Goal: Information Seeking & Learning: Find specific fact

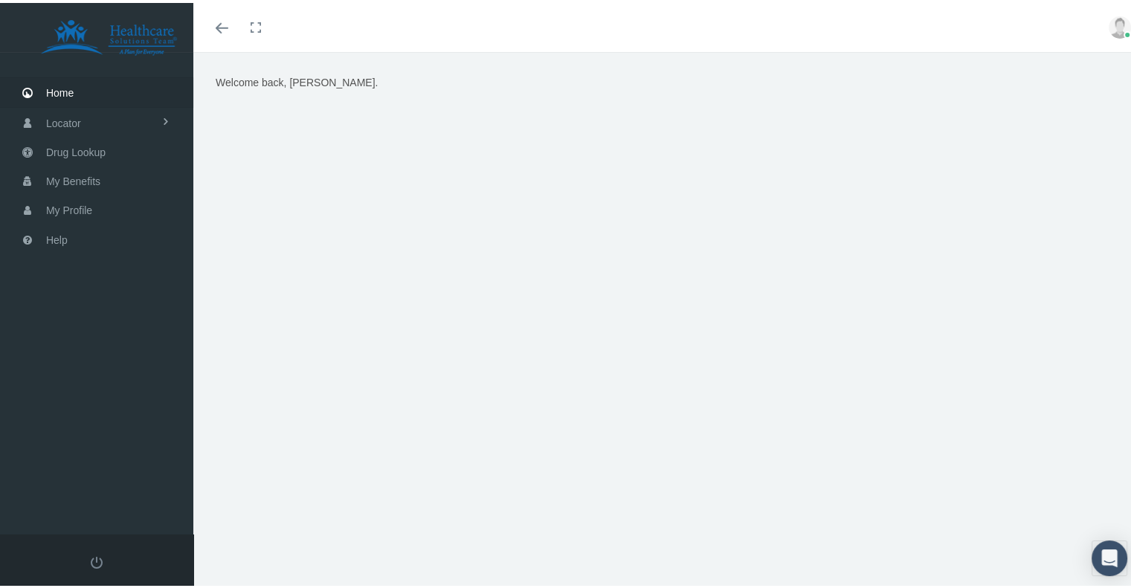
click at [1110, 27] on img at bounding box center [1120, 24] width 22 height 22
click at [92, 185] on span "My Benefits" at bounding box center [73, 178] width 54 height 28
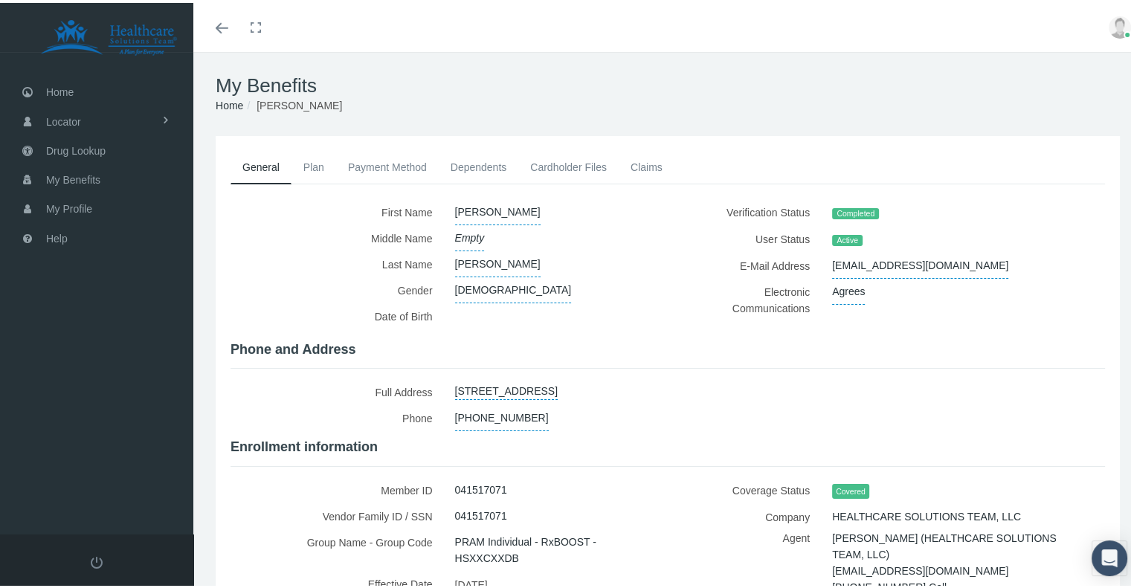
click at [312, 166] on link "Plan" at bounding box center [314, 164] width 45 height 33
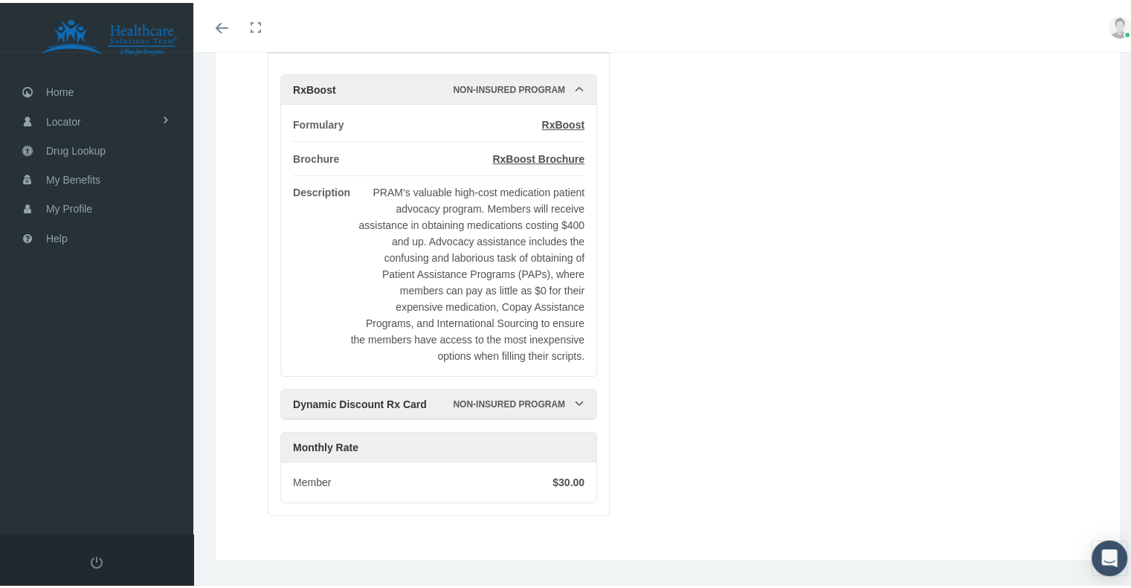
scroll to position [210, 0]
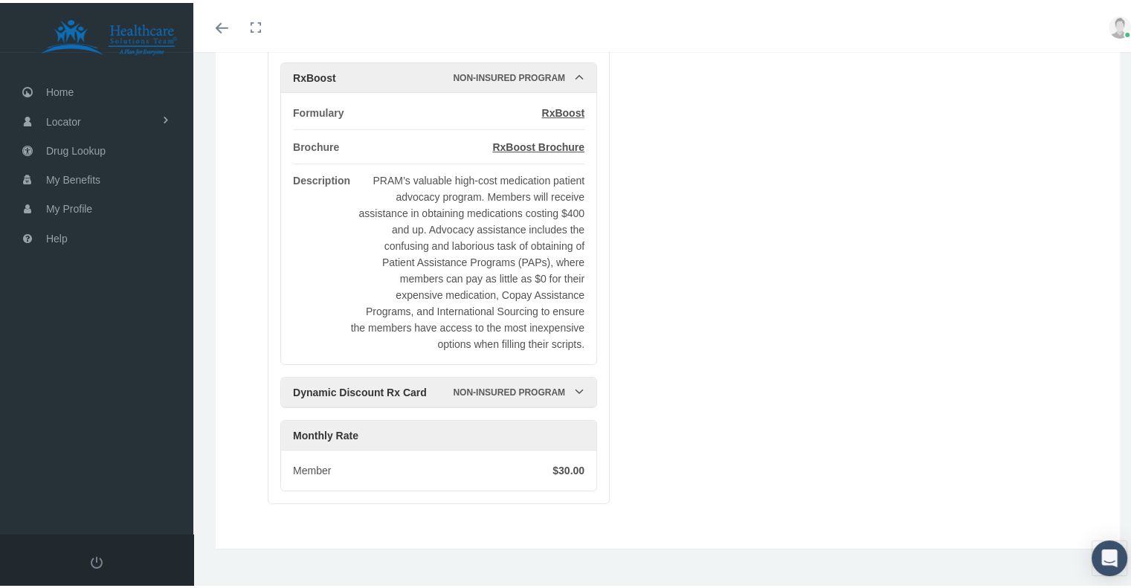
click at [579, 384] on icon at bounding box center [579, 389] width 10 height 10
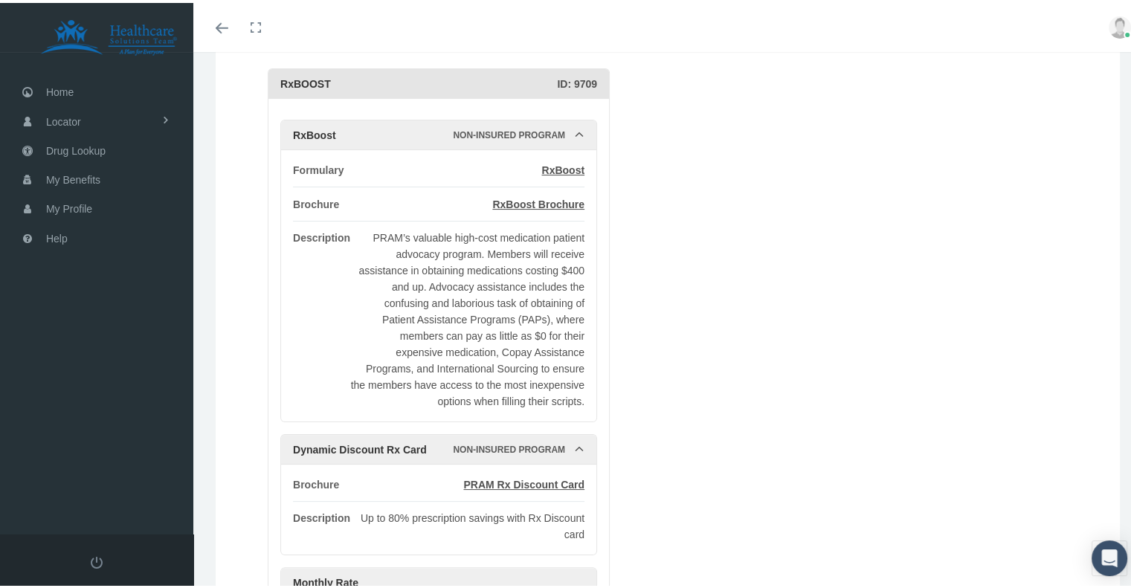
scroll to position [62, 0]
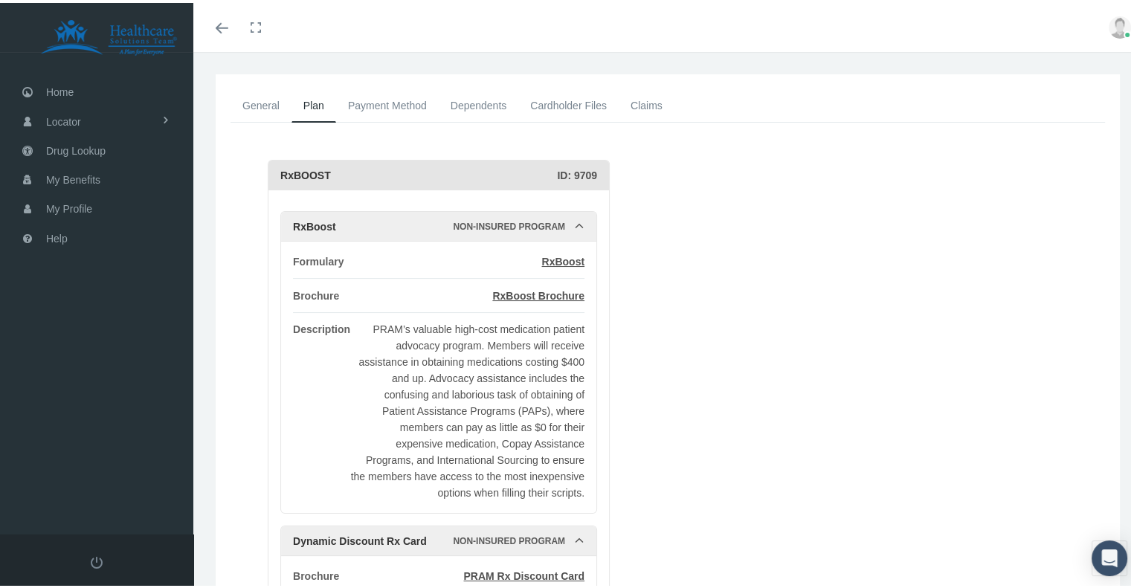
click at [390, 102] on link "Payment Method" at bounding box center [387, 102] width 103 height 33
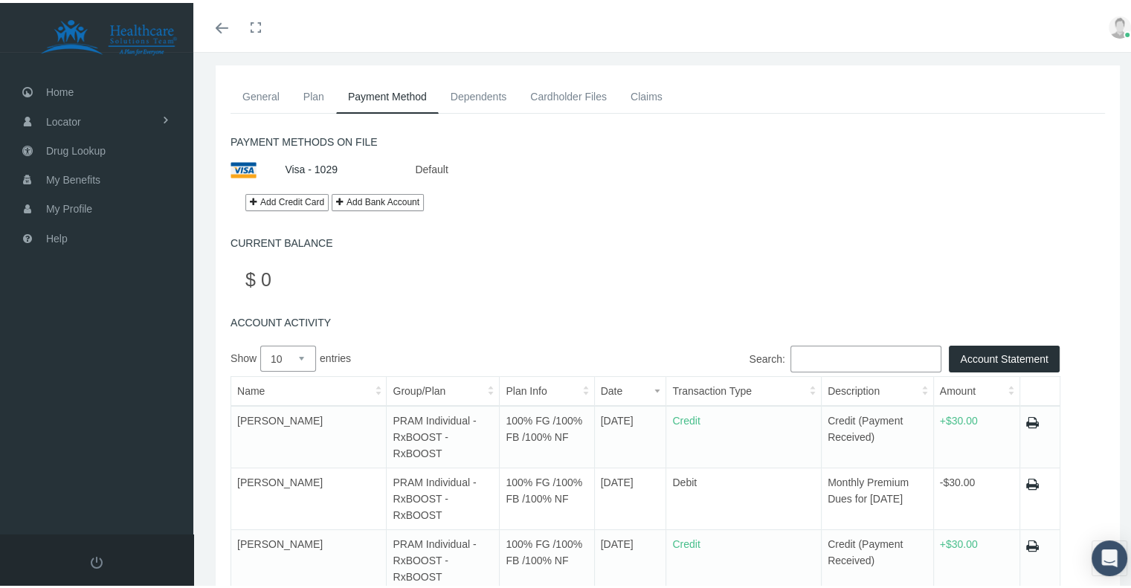
scroll to position [70, 0]
click at [497, 100] on link "Dependents" at bounding box center [479, 94] width 80 height 33
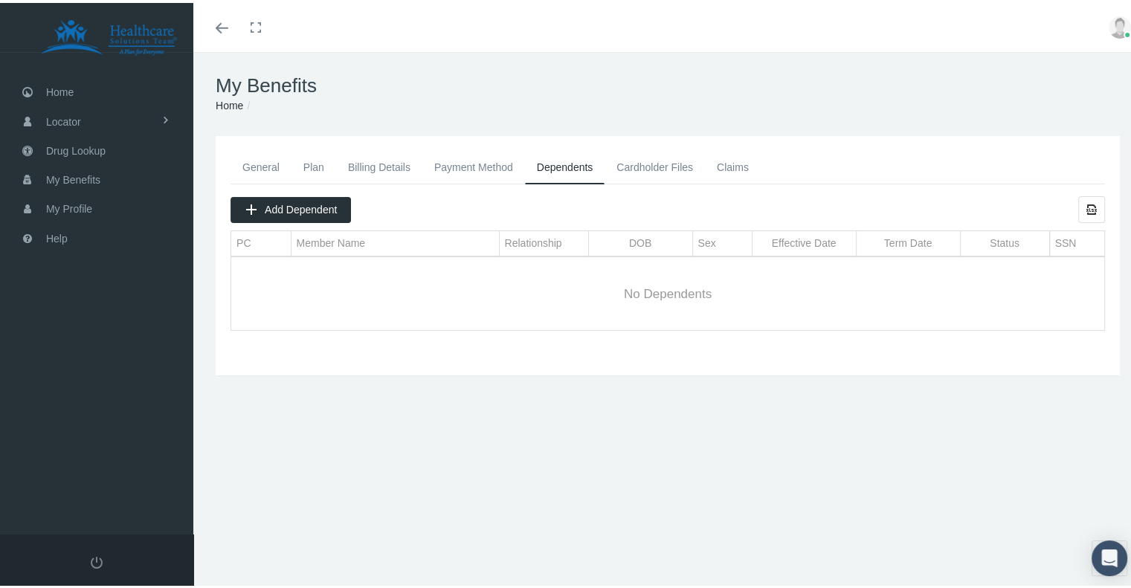
click at [726, 169] on link "Claims" at bounding box center [733, 164] width 56 height 33
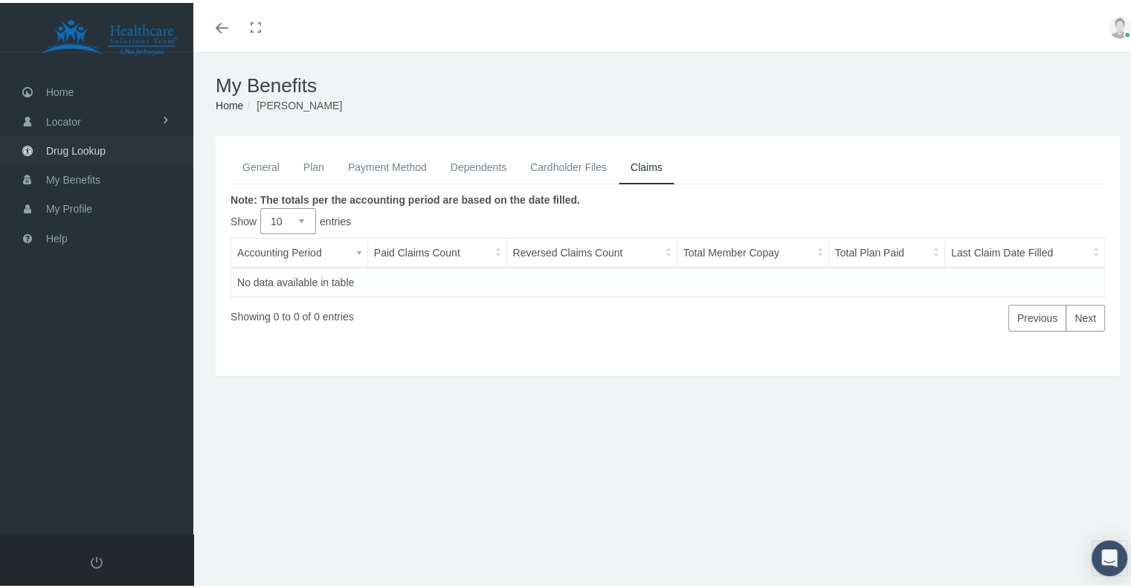
click at [104, 141] on span "Drug Lookup" at bounding box center [76, 148] width 60 height 28
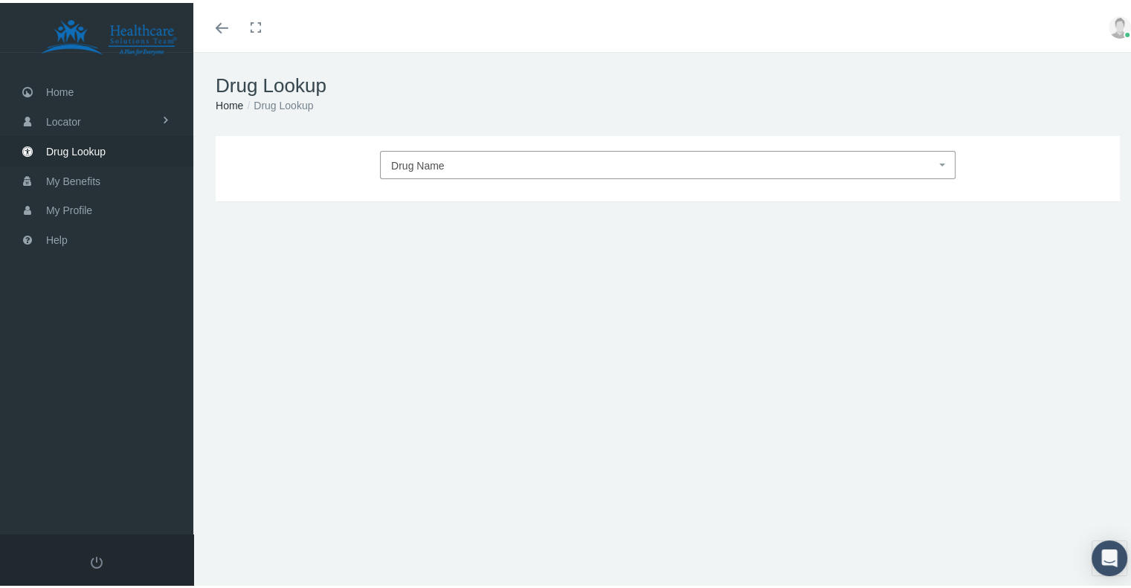
click at [423, 162] on span "Drug Name" at bounding box center [418, 163] width 54 height 12
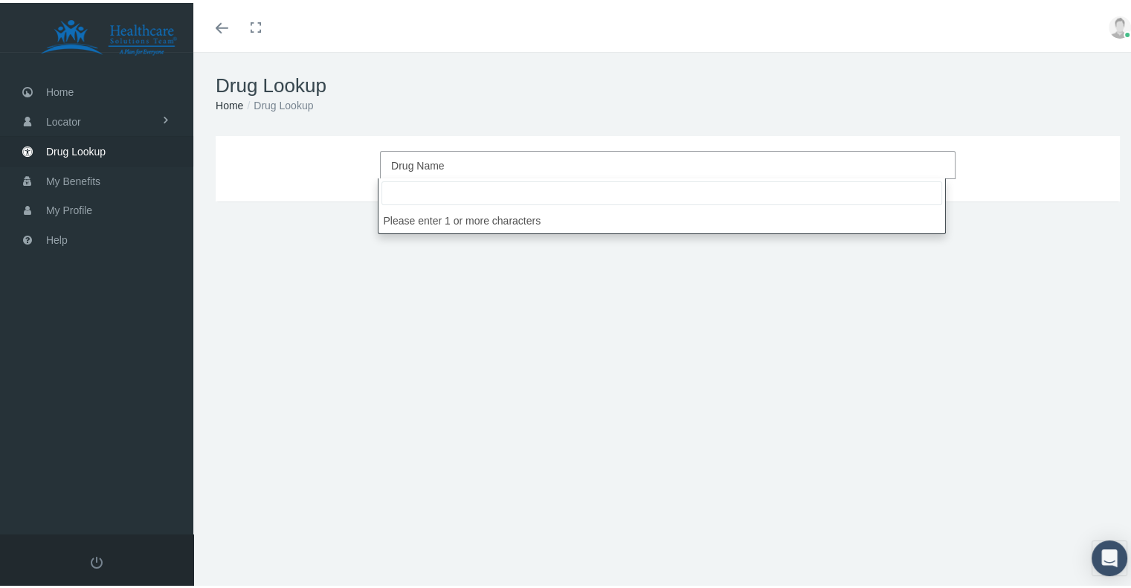
click at [442, 195] on input "search" at bounding box center [662, 191] width 561 height 24
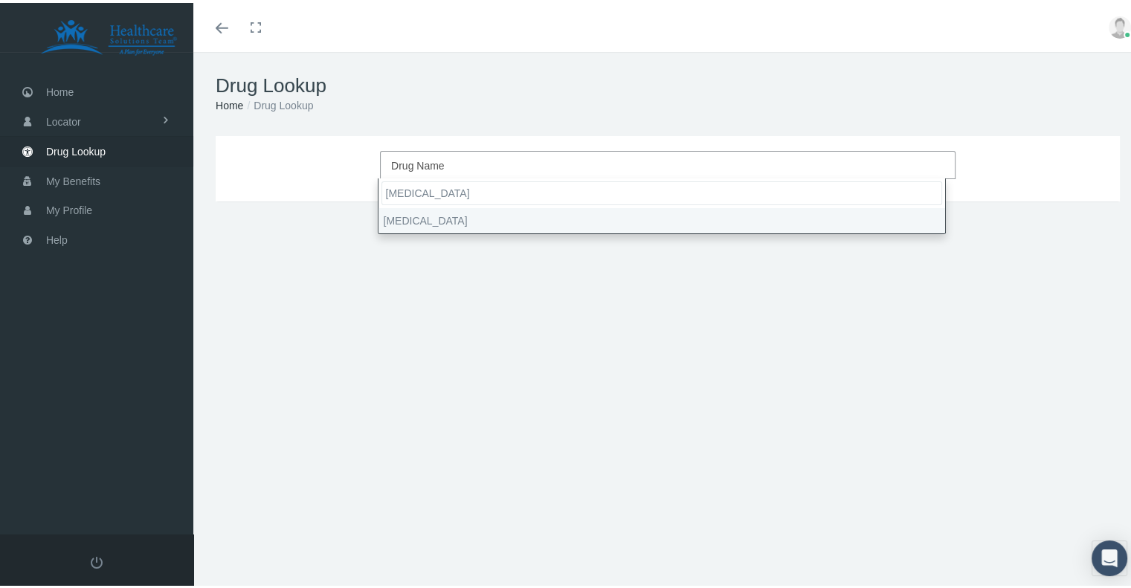
type input "wegovy"
select select "Wegovy"
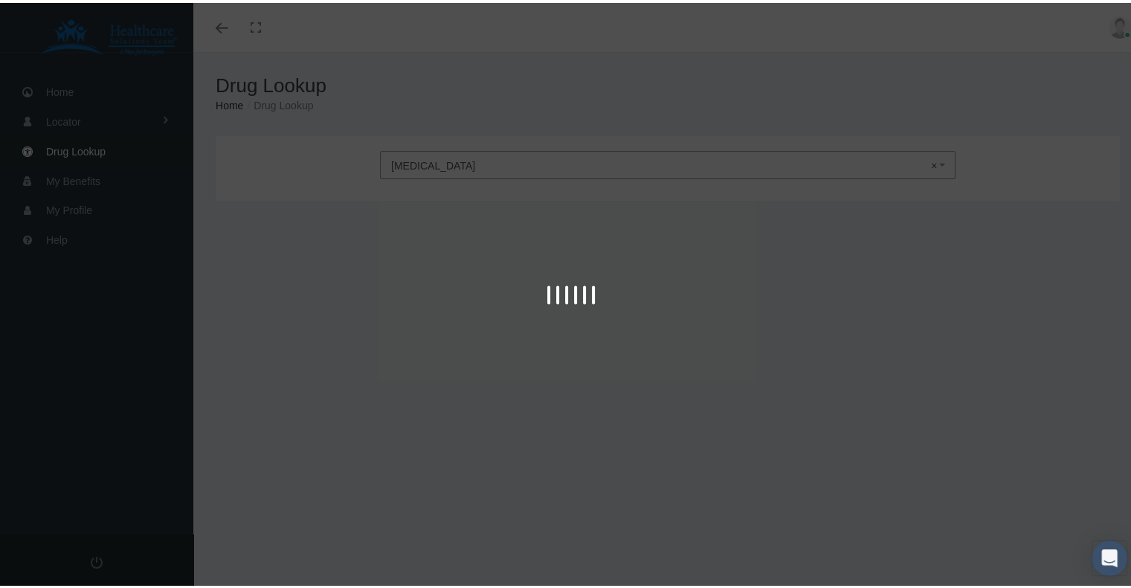
type input "30"
select select "Solution Auto-injector"
select select "0.25 MG/0.5ML"
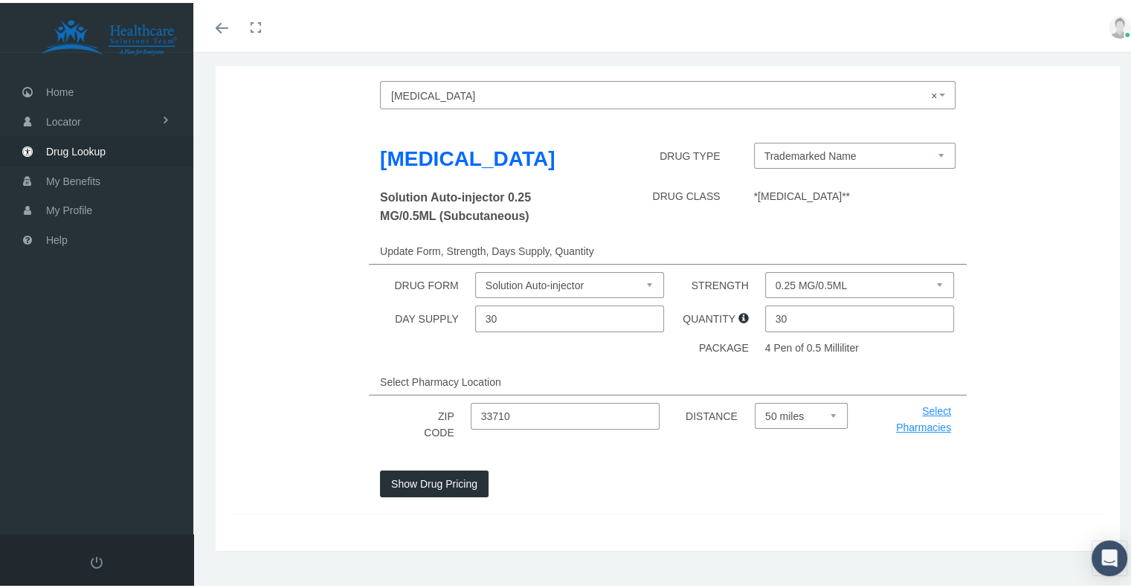
scroll to position [74, 0]
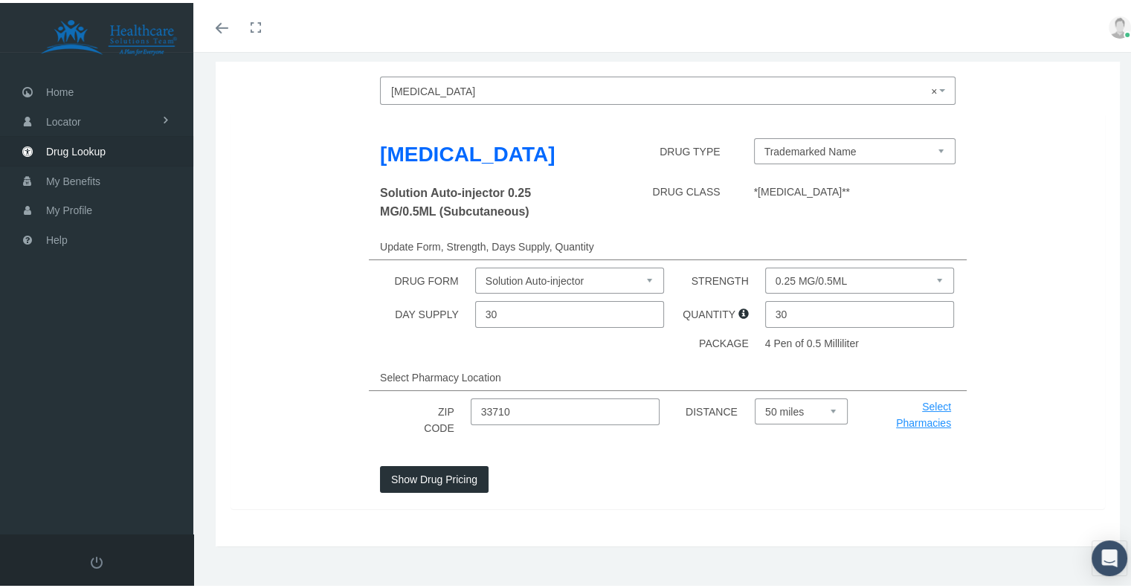
click at [807, 279] on select "0.25 MG/0.5ML 0.5 MG/0.5ML 1 MG/0.5ML 1.7 MG/0.75ML 2.4 MG/0.75ML" at bounding box center [859, 278] width 189 height 26
click at [765, 265] on select "0.25 MG/0.5ML 0.5 MG/0.5ML 1 MG/0.5ML 1.7 MG/0.75ML 2.4 MG/0.75ML" at bounding box center [859, 278] width 189 height 26
click at [663, 367] on div "Select Pharmacy Location" at bounding box center [668, 374] width 598 height 27
click at [440, 483] on button "Show Drug Pricing" at bounding box center [434, 476] width 109 height 27
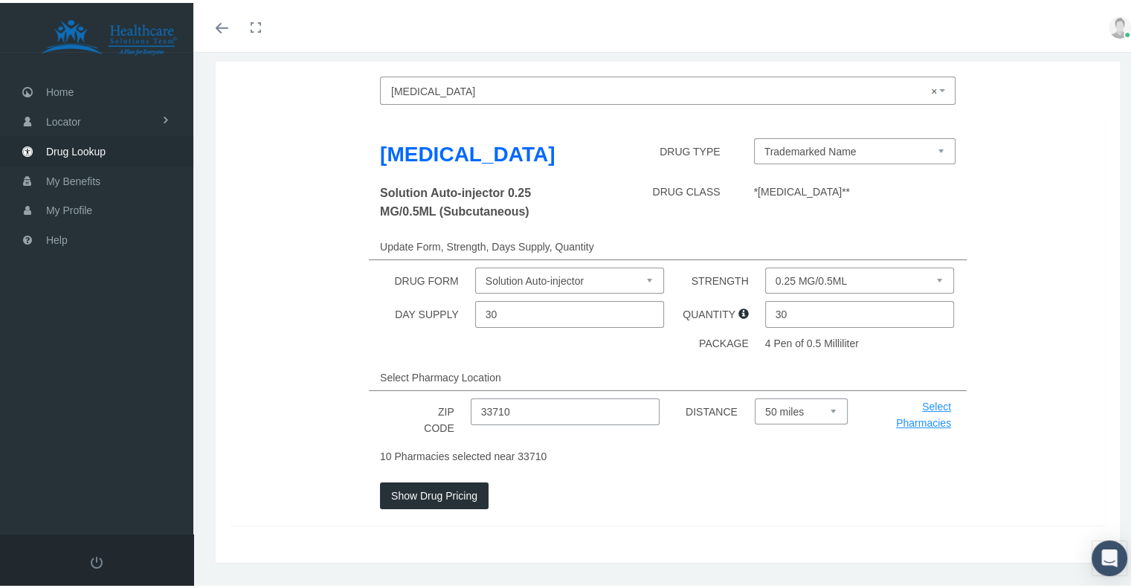
click at [443, 495] on button "Show Drug Pricing" at bounding box center [434, 493] width 109 height 27
click at [926, 422] on link "Select Pharmacies" at bounding box center [923, 412] width 55 height 28
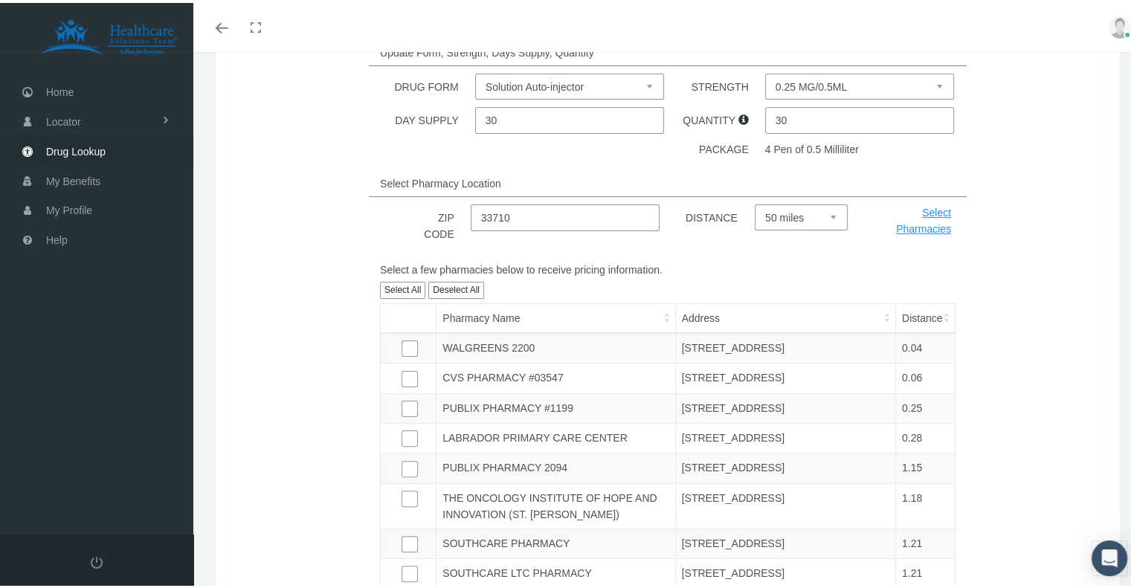
scroll to position [298, 0]
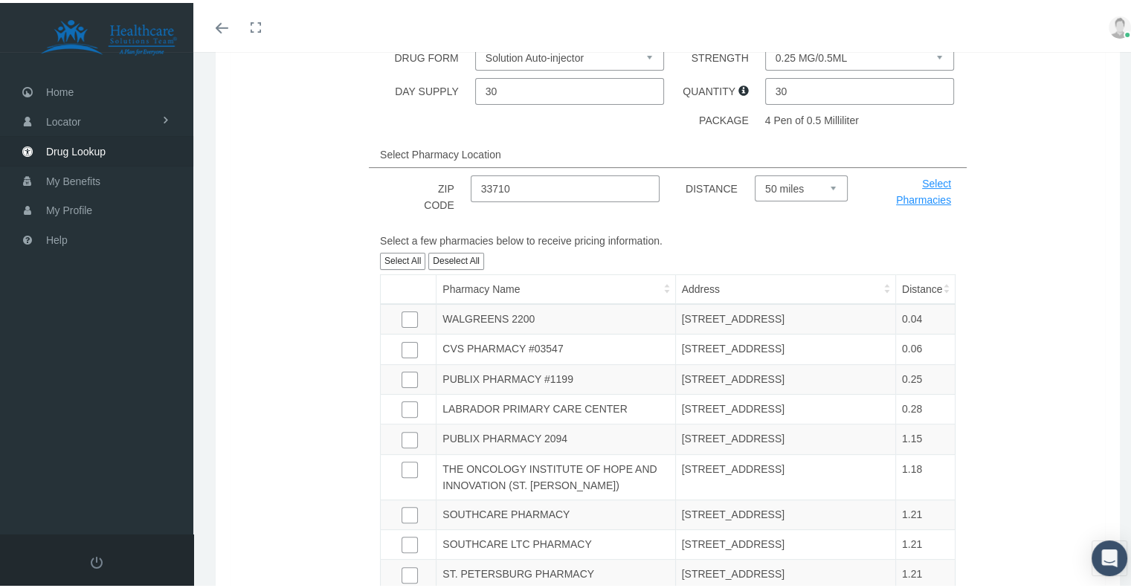
click at [407, 311] on input "checkbox" at bounding box center [409, 315] width 15 height 15
checkbox input "true"
click at [419, 346] on label at bounding box center [420, 347] width 7 height 16
click at [408, 338] on input "checkbox" at bounding box center [409, 345] width 15 height 15
checkbox input "true"
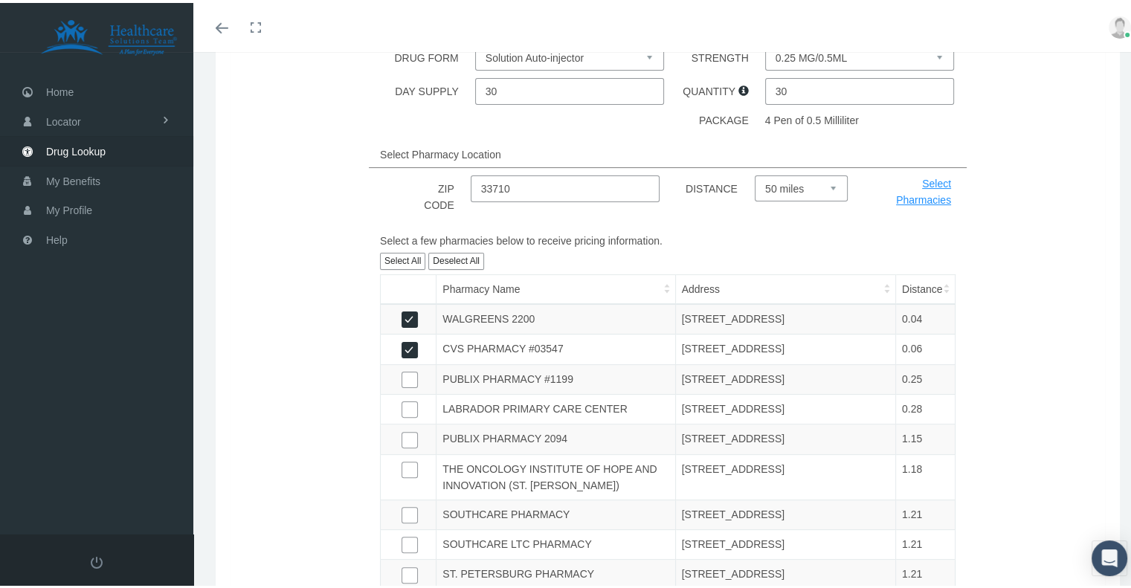
click at [417, 371] on label at bounding box center [420, 377] width 7 height 16
click at [403, 323] on input "checkbox" at bounding box center [409, 315] width 15 height 15
checkbox input "true"
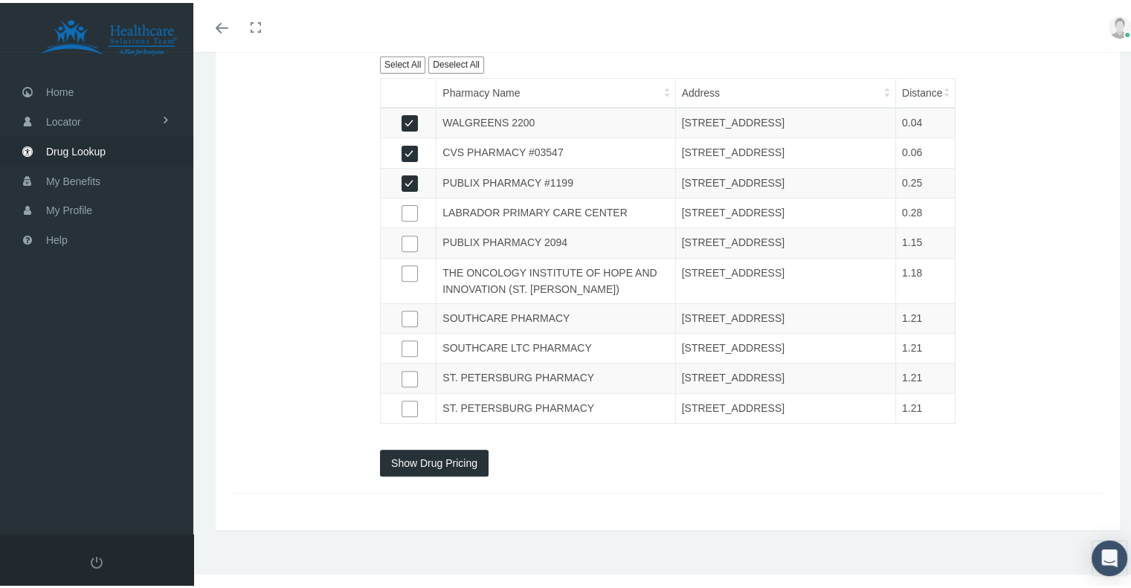
scroll to position [595, 0]
click at [431, 461] on button "Show Drug Pricing" at bounding box center [434, 460] width 109 height 27
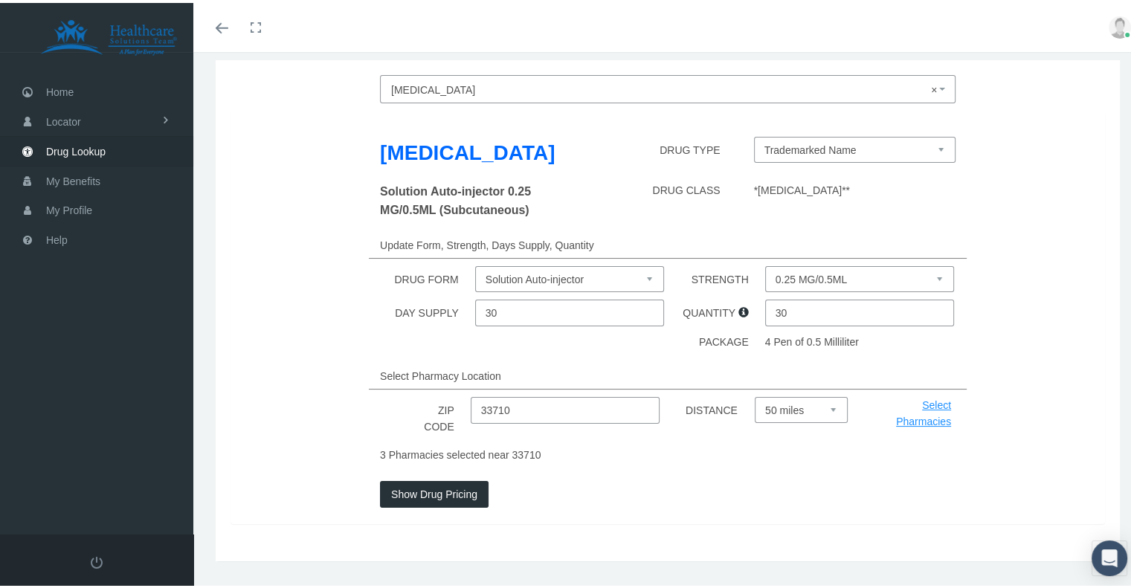
scroll to position [106, 0]
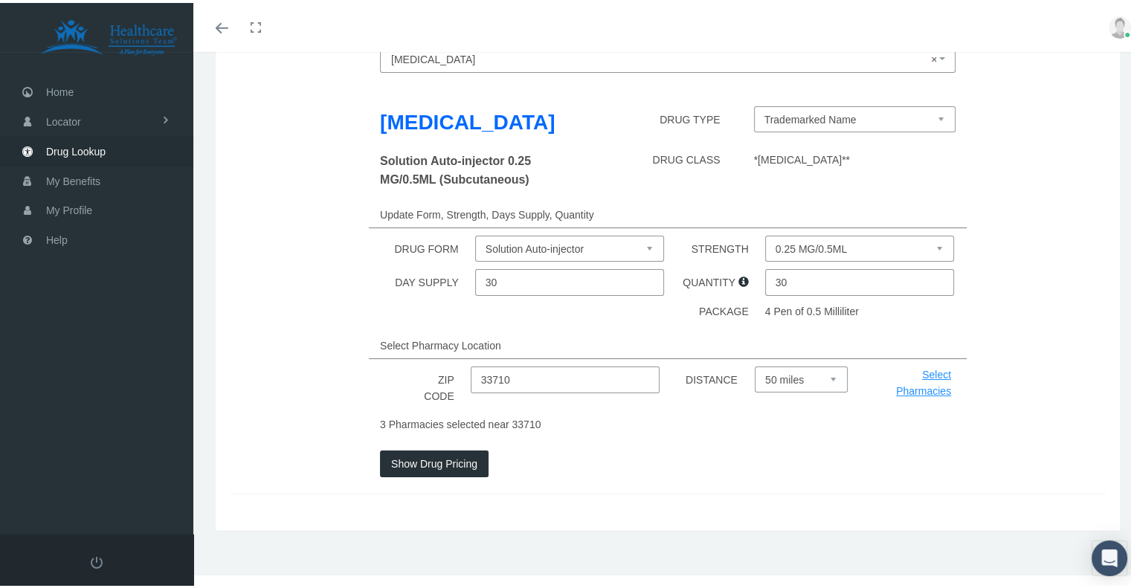
click at [1110, 20] on img at bounding box center [1120, 24] width 22 height 22
click at [78, 86] on link "Home" at bounding box center [96, 88] width 193 height 29
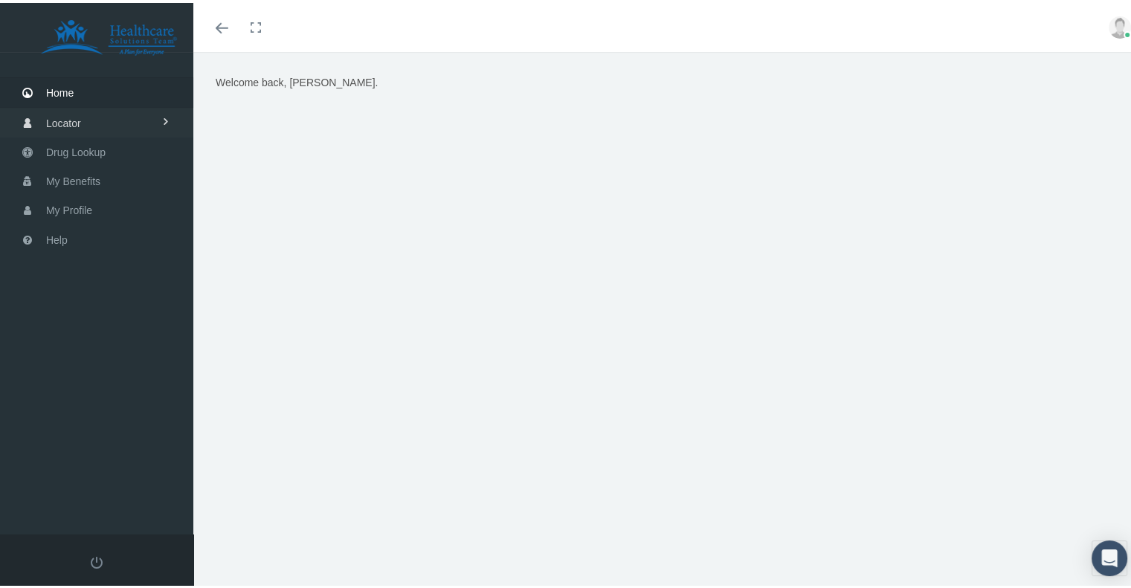
click at [104, 124] on link "Locator" at bounding box center [96, 119] width 193 height 29
click at [108, 155] on link "Pharmacy" at bounding box center [96, 151] width 193 height 26
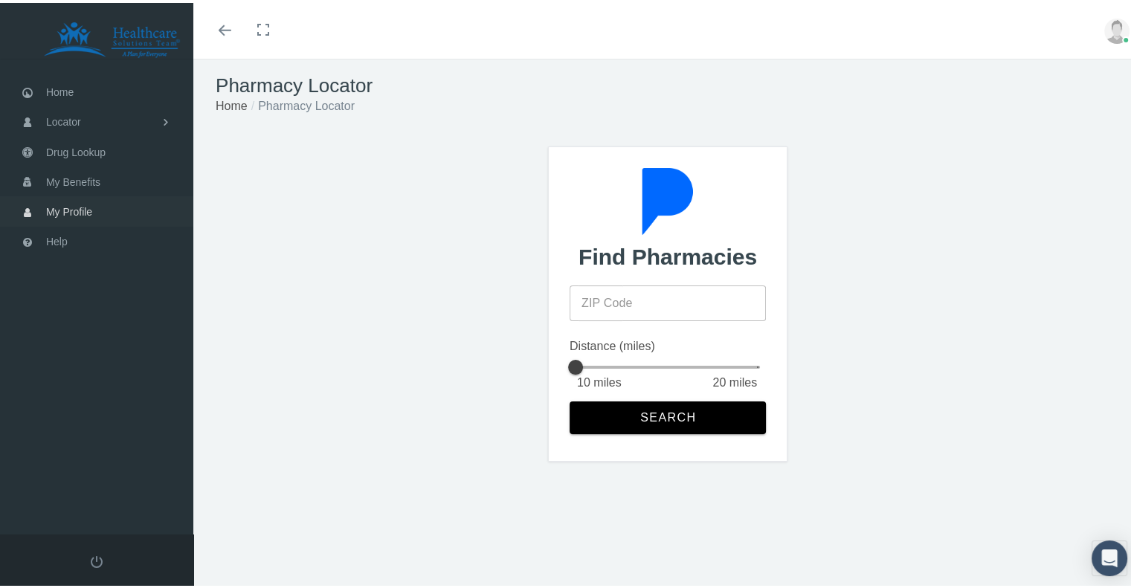
click at [101, 204] on link "My Profile" at bounding box center [96, 208] width 193 height 30
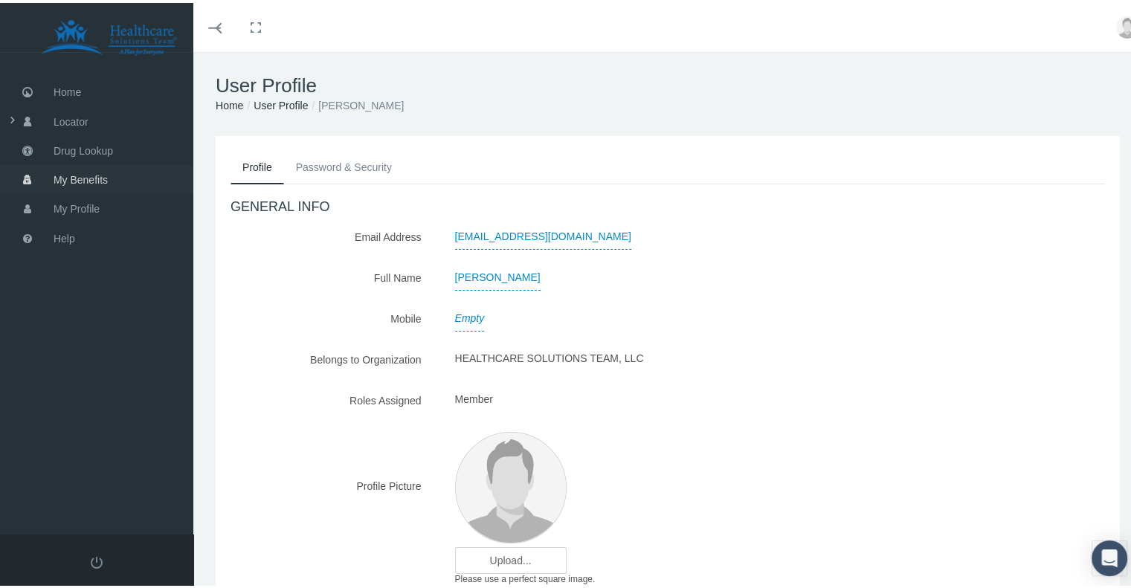
click at [80, 174] on span "My Benefits" at bounding box center [81, 177] width 54 height 28
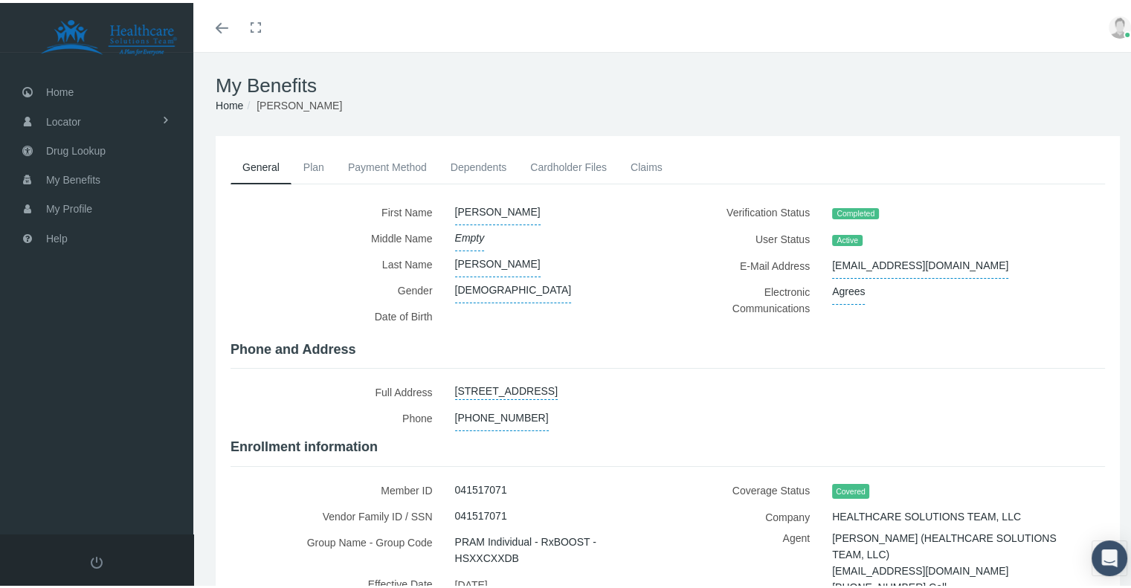
click at [320, 167] on link "Plan" at bounding box center [314, 164] width 45 height 33
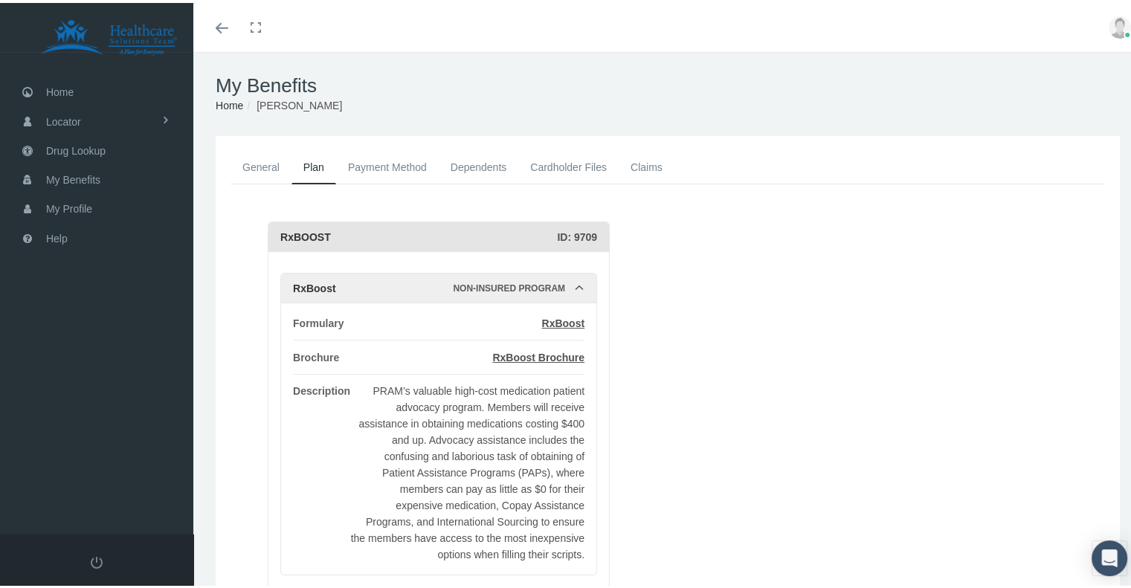
click at [396, 166] on link "Payment Method" at bounding box center [387, 164] width 103 height 33
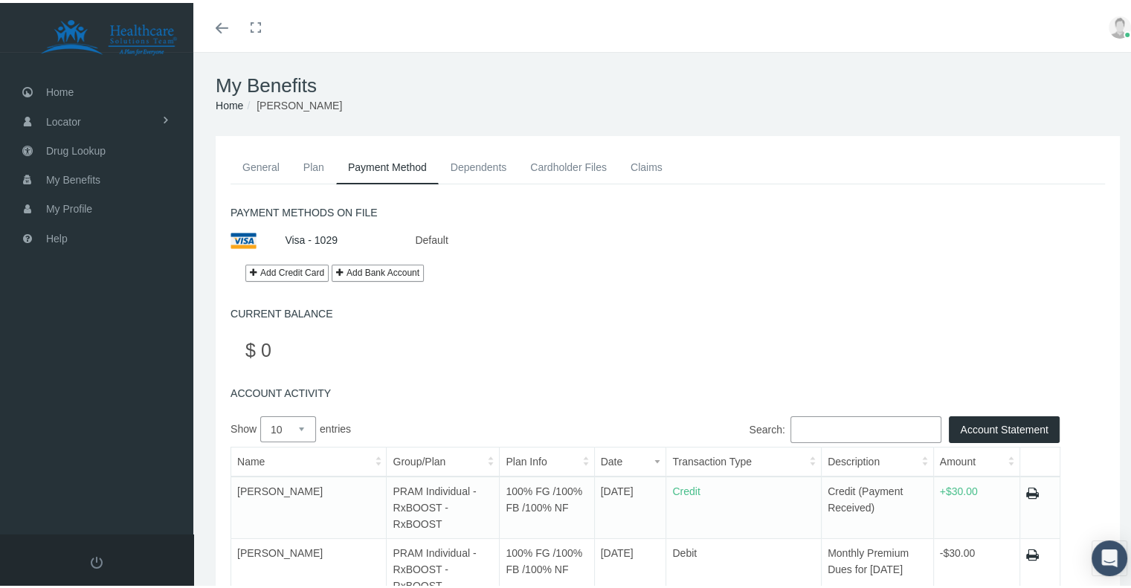
click at [476, 169] on link "Dependents" at bounding box center [479, 164] width 80 height 33
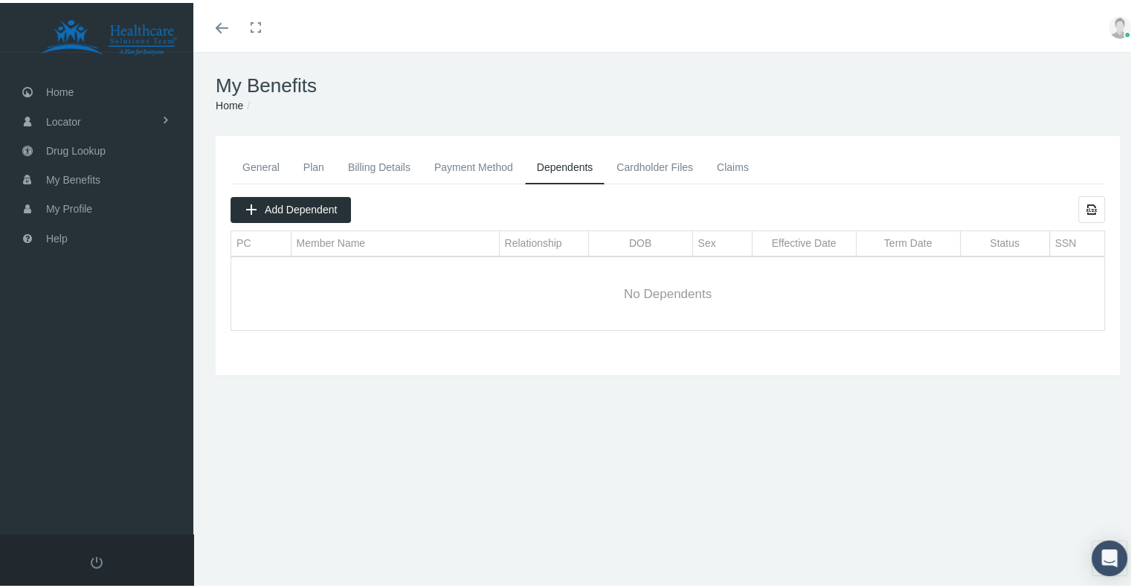
click at [670, 164] on link "Cardholder Files" at bounding box center [655, 164] width 100 height 33
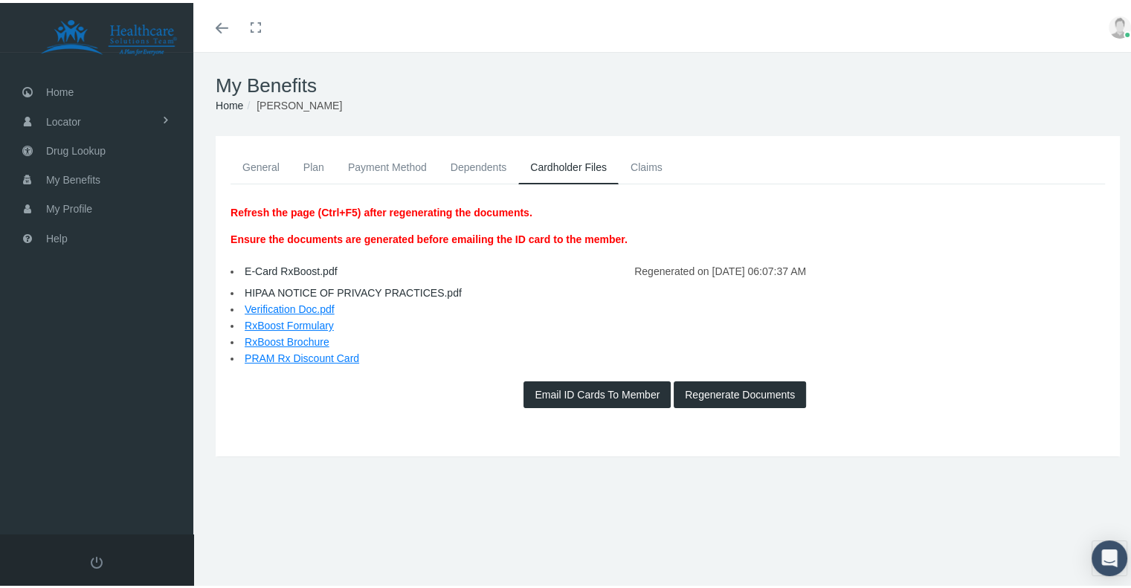
click at [637, 164] on link "Claims" at bounding box center [647, 164] width 56 height 33
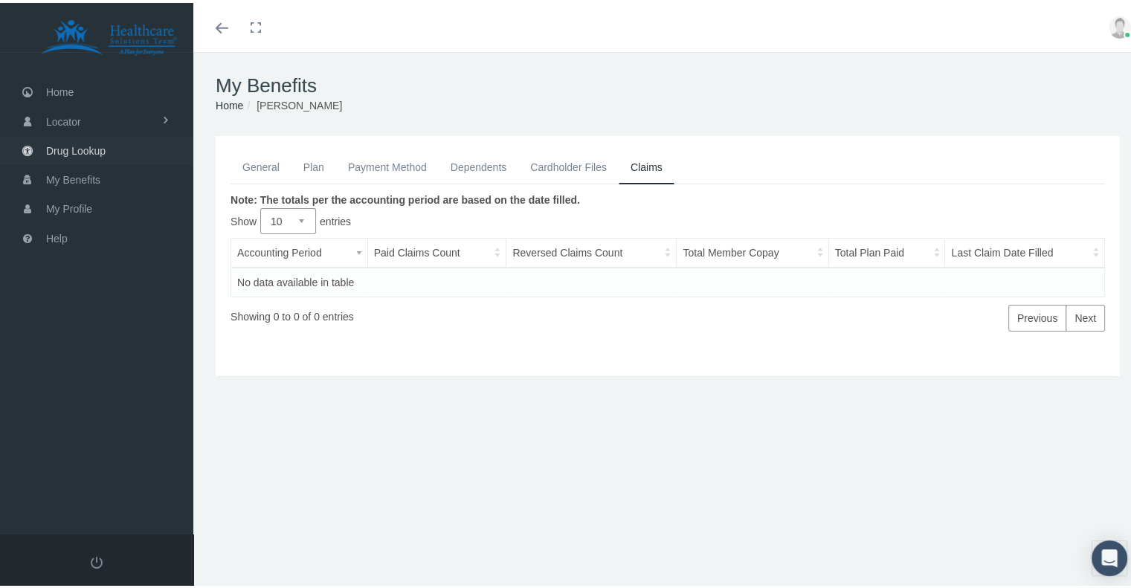
click at [96, 147] on span "Drug Lookup" at bounding box center [76, 148] width 60 height 28
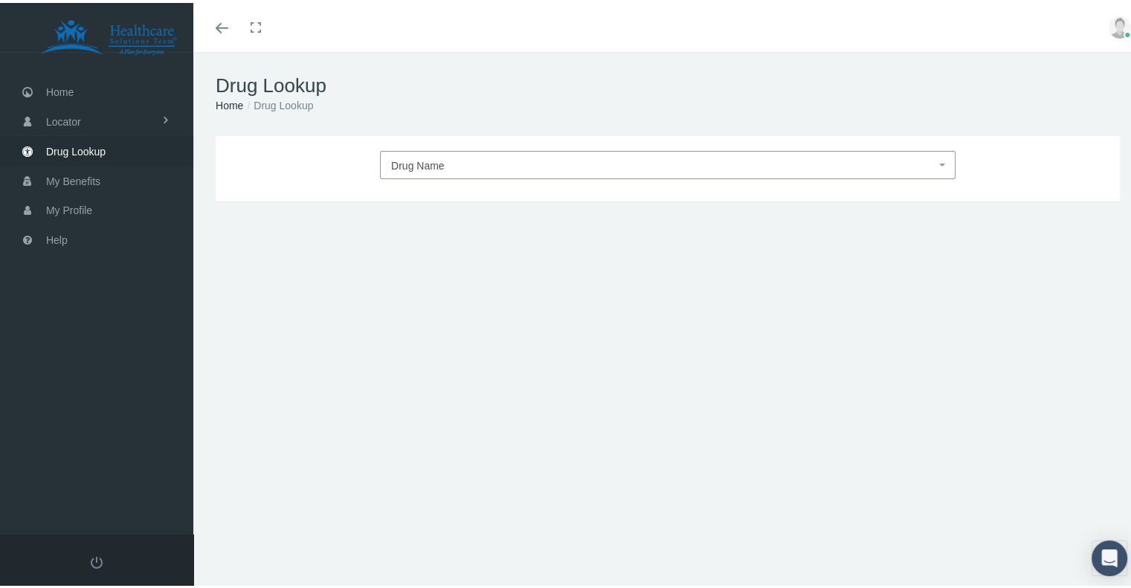
click at [454, 162] on span "Drug Name" at bounding box center [663, 162] width 544 height 19
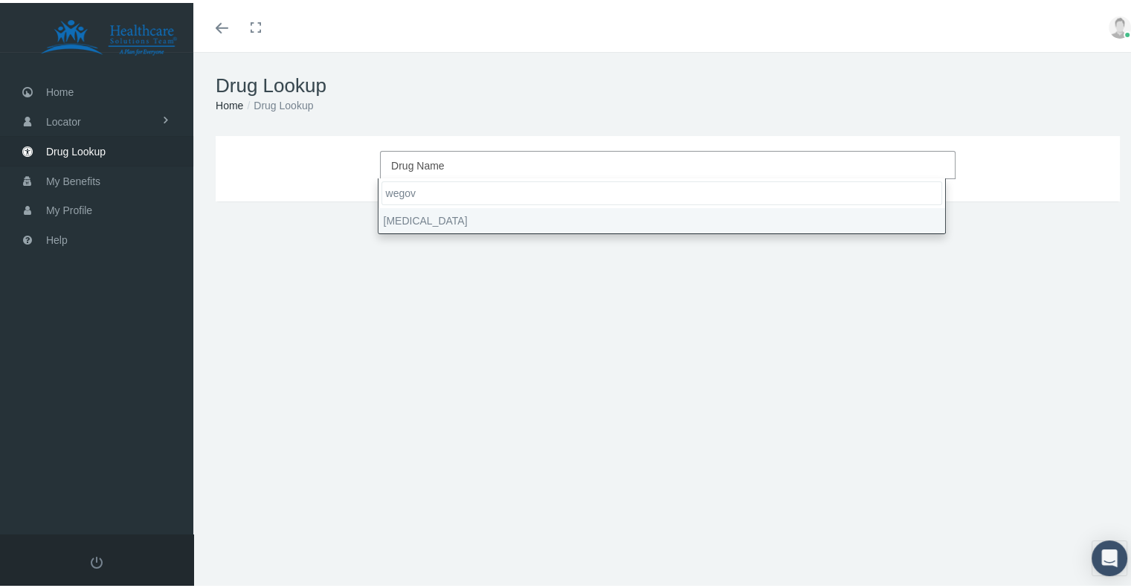
drag, startPoint x: 456, startPoint y: 186, endPoint x: 351, endPoint y: 179, distance: 105.1
click at [351, 179] on body "Toggle Fullscreen Toggle navigation Toggle menubar Toggle fullscreen Profile Lo…" at bounding box center [571, 294] width 1142 height 588
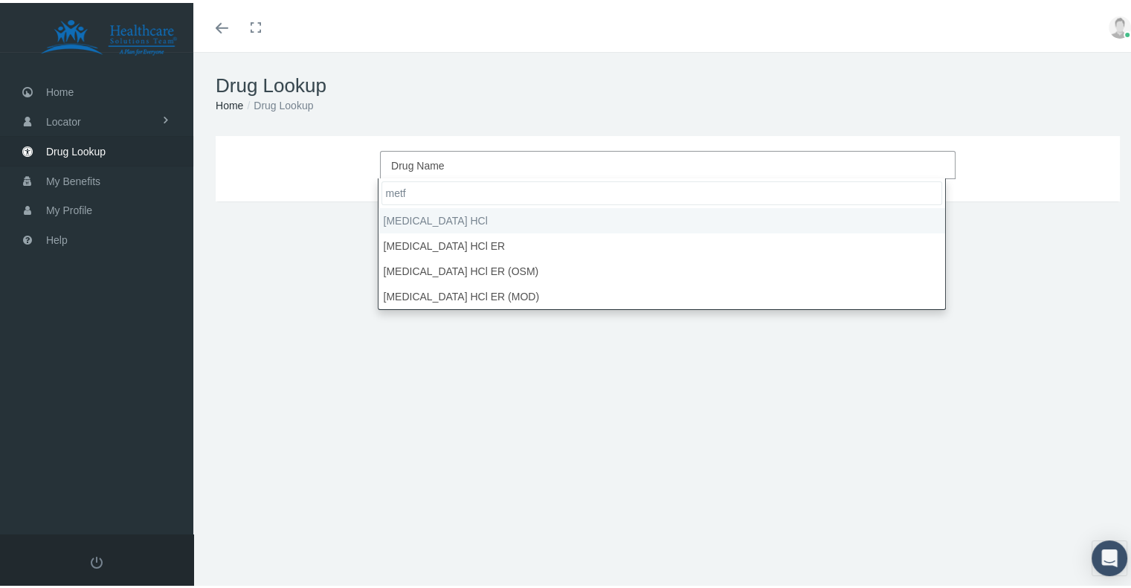
type input "metf"
select select "metFORMIN HCl"
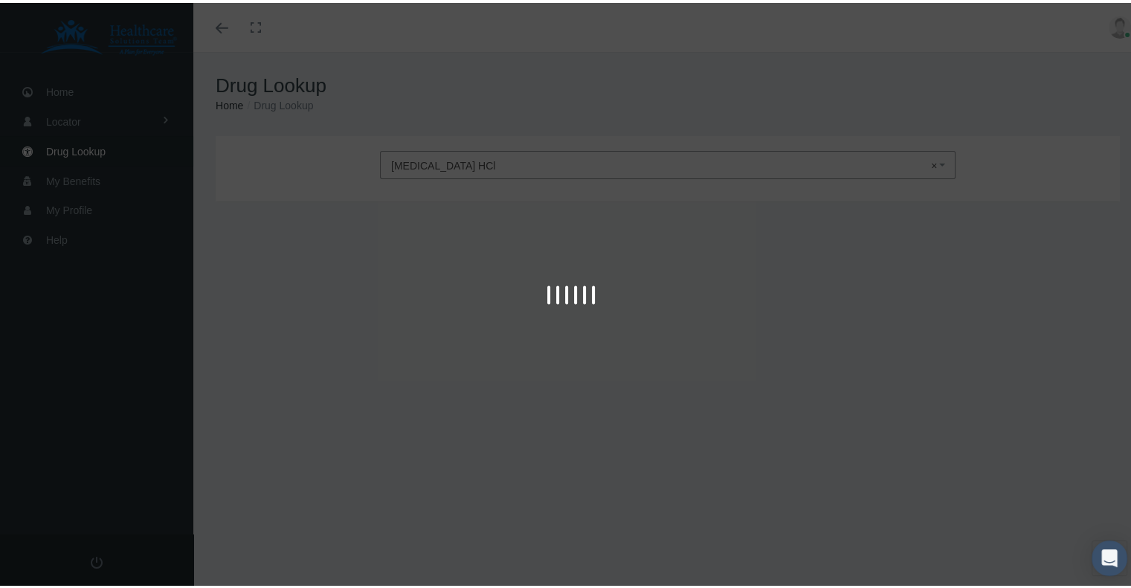
type input "30"
select select "Tablet"
select select "1000 MG"
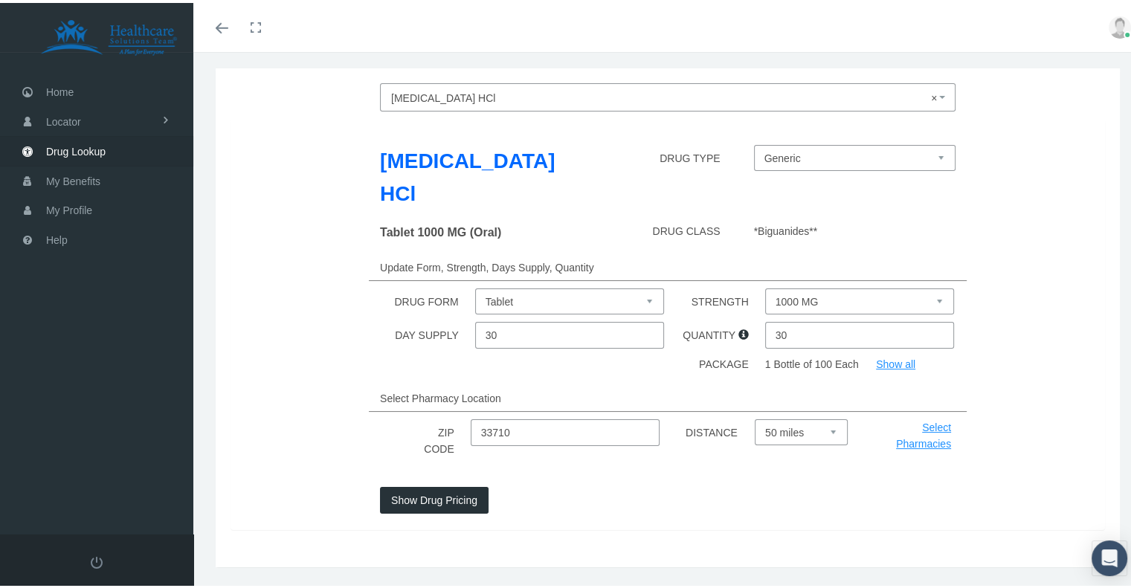
scroll to position [71, 0]
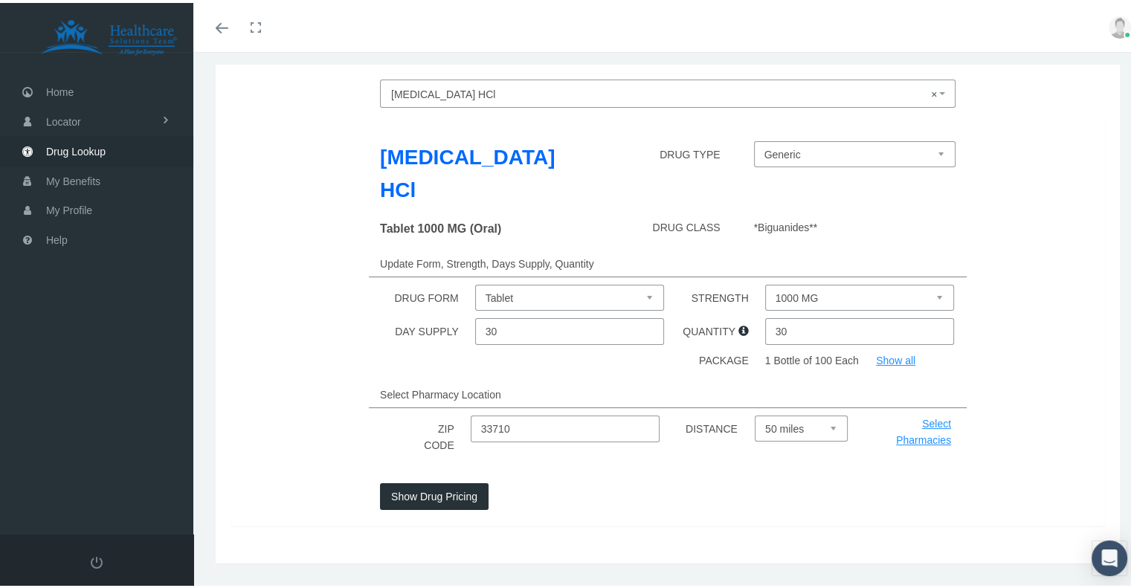
click at [430, 480] on button "Show Drug Pricing" at bounding box center [434, 493] width 109 height 27
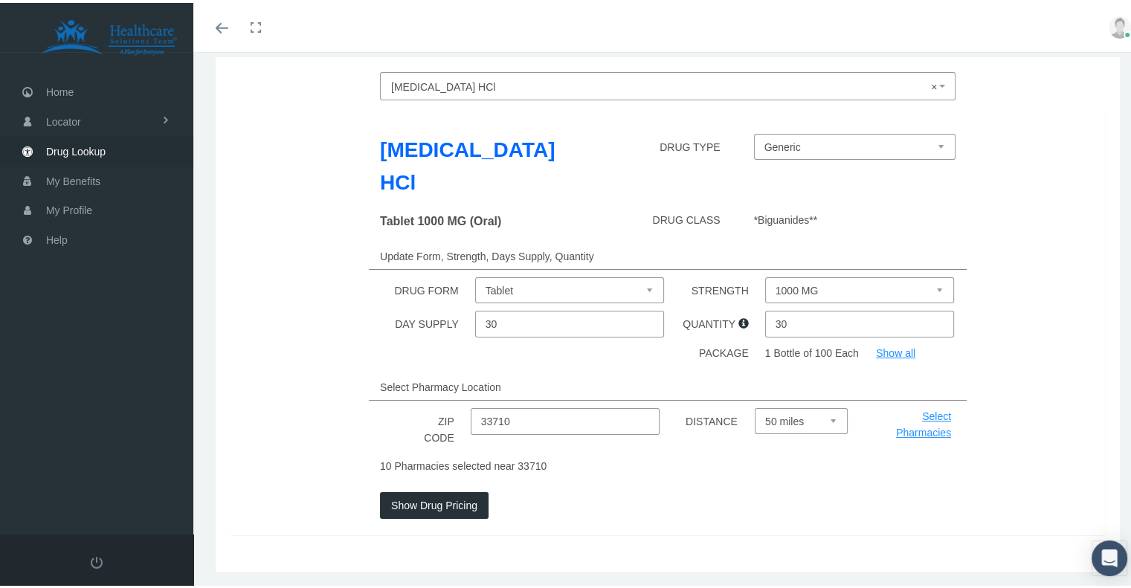
scroll to position [88, 0]
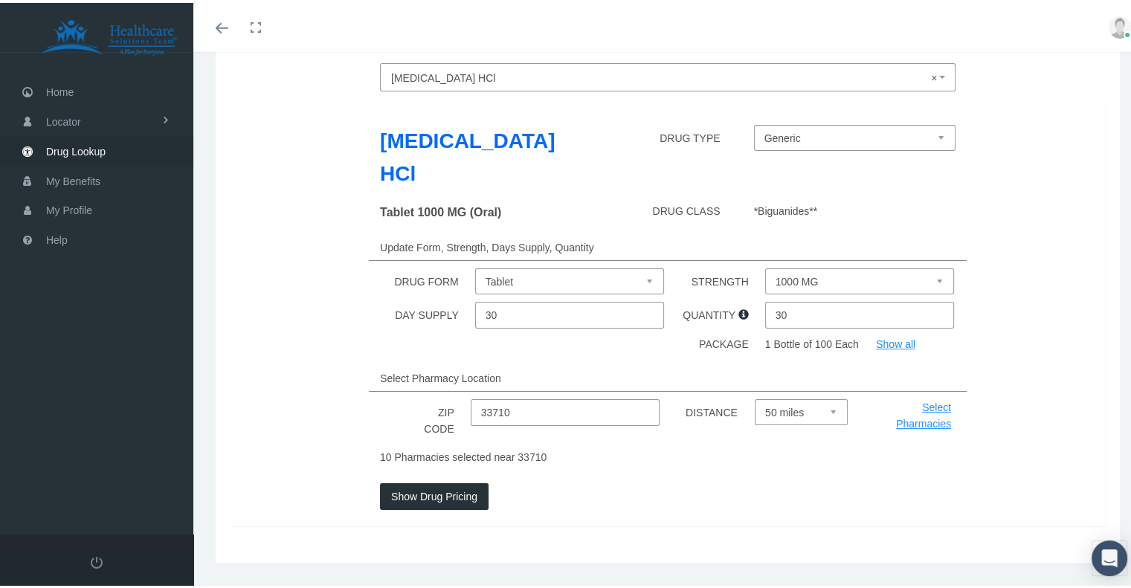
click at [422, 480] on button "Show Drug Pricing" at bounding box center [434, 493] width 109 height 27
click at [899, 335] on link "Show all" at bounding box center [895, 341] width 39 height 12
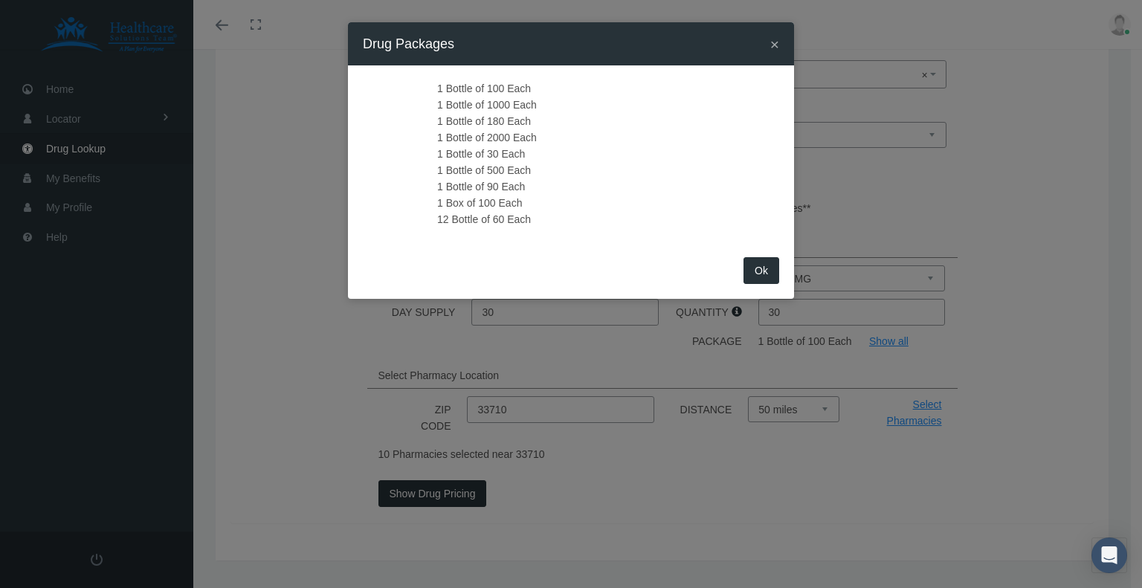
click at [777, 50] on span "×" at bounding box center [775, 44] width 9 height 17
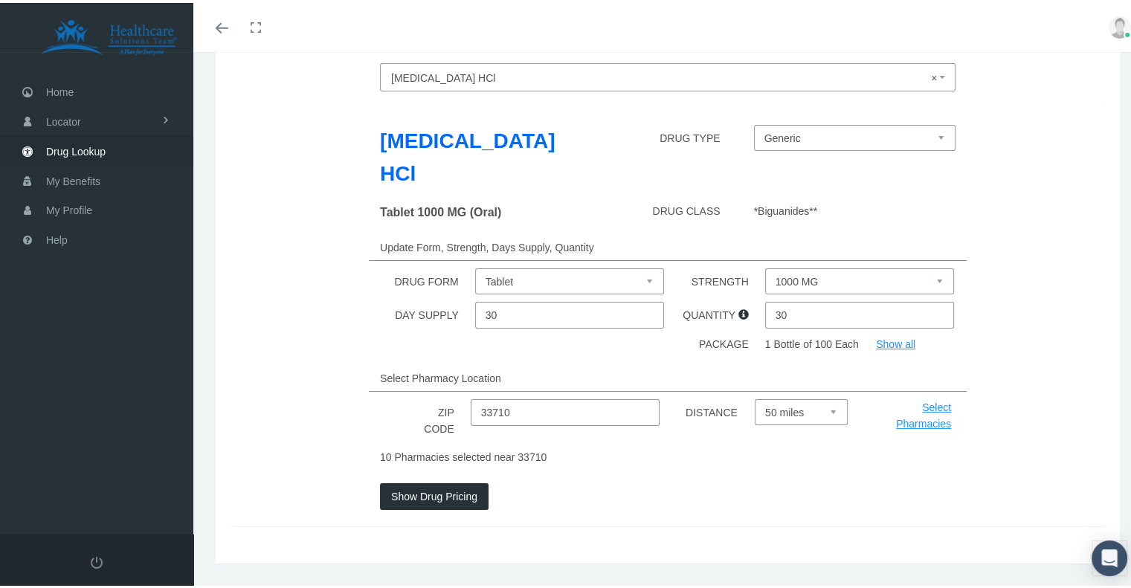
click at [791, 299] on input "30" at bounding box center [859, 312] width 189 height 27
click at [922, 399] on link "Select Pharmacies" at bounding box center [923, 413] width 55 height 28
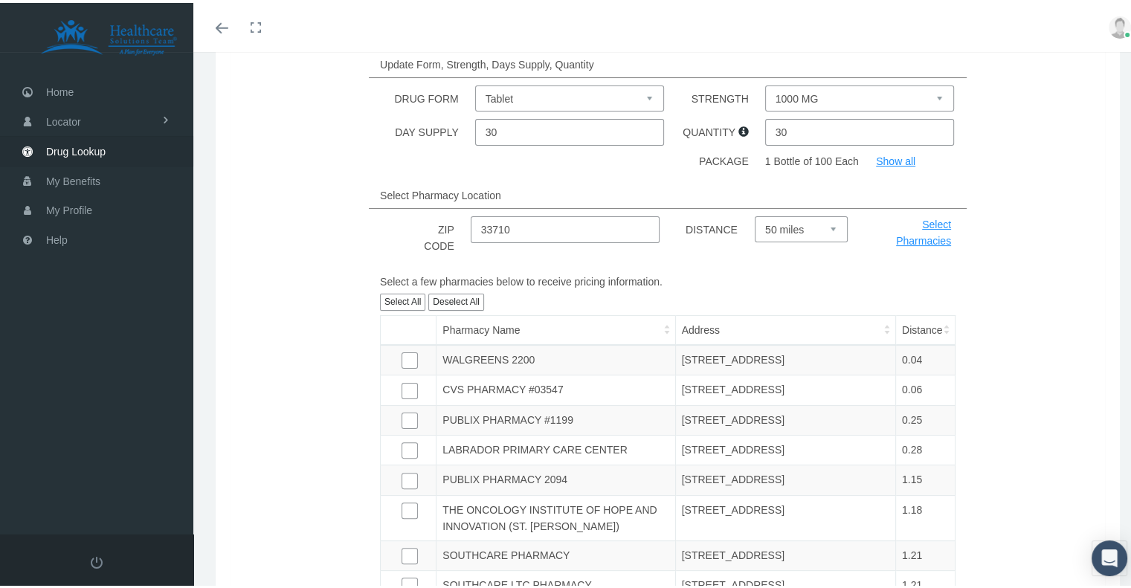
scroll to position [311, 0]
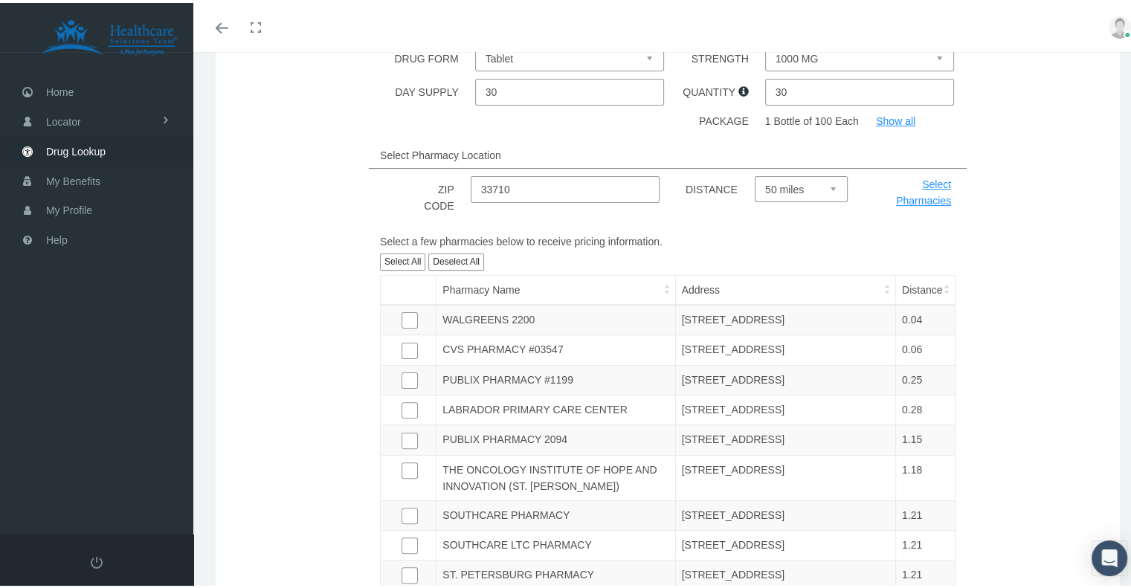
click at [417, 309] on label at bounding box center [420, 317] width 7 height 16
click at [409, 309] on input "checkbox" at bounding box center [409, 316] width 15 height 15
click at [413, 251] on button "Select All" at bounding box center [402, 259] width 45 height 17
checkbox input "true"
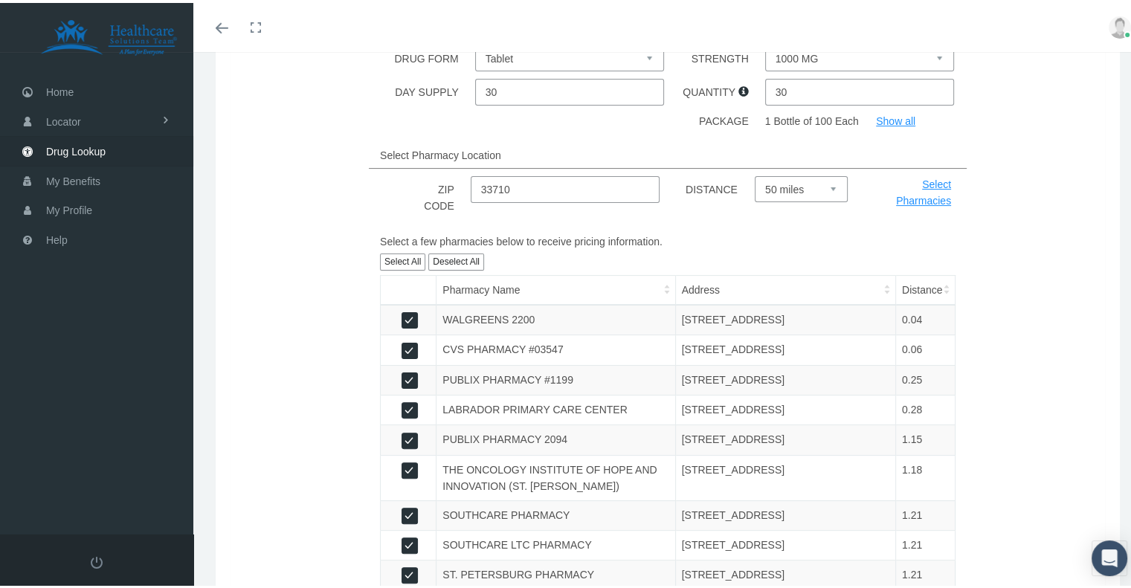
checkbox input "true"
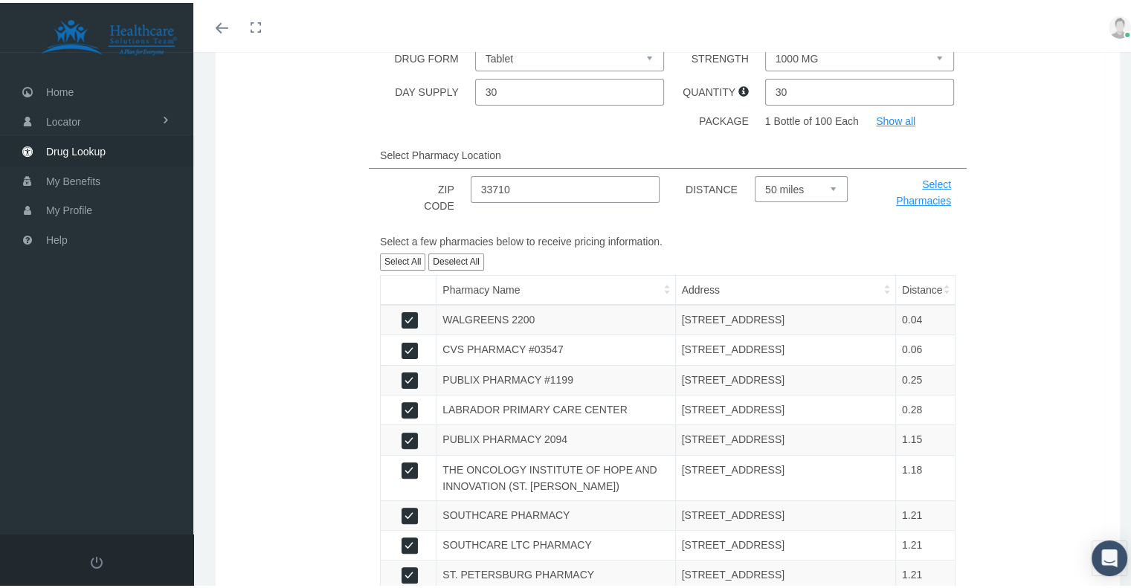
checkbox input "true"
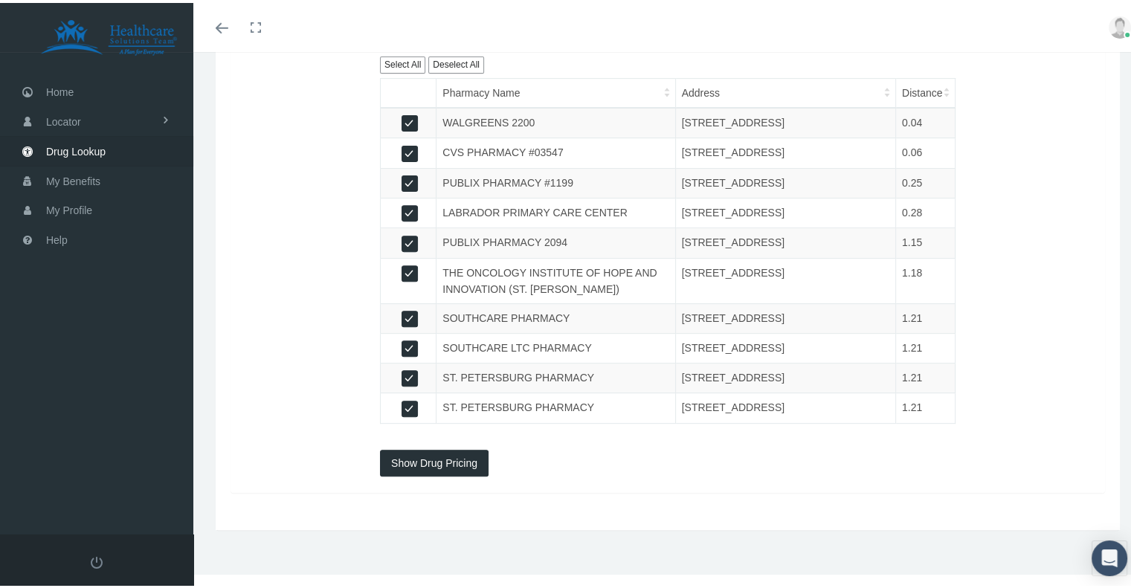
click at [433, 466] on button "Show Drug Pricing" at bounding box center [434, 460] width 109 height 27
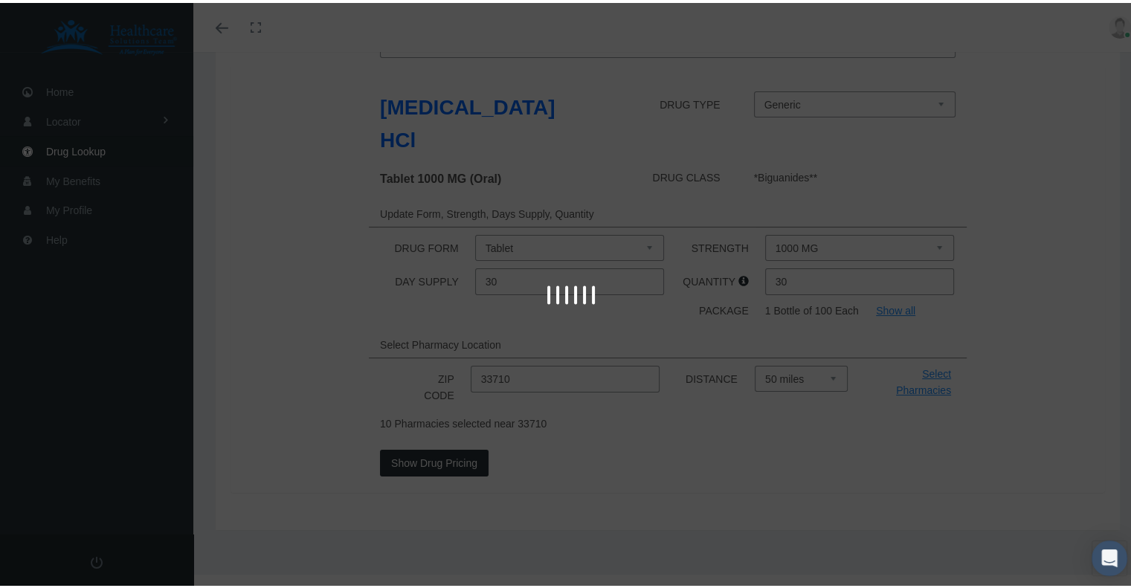
scroll to position [71, 0]
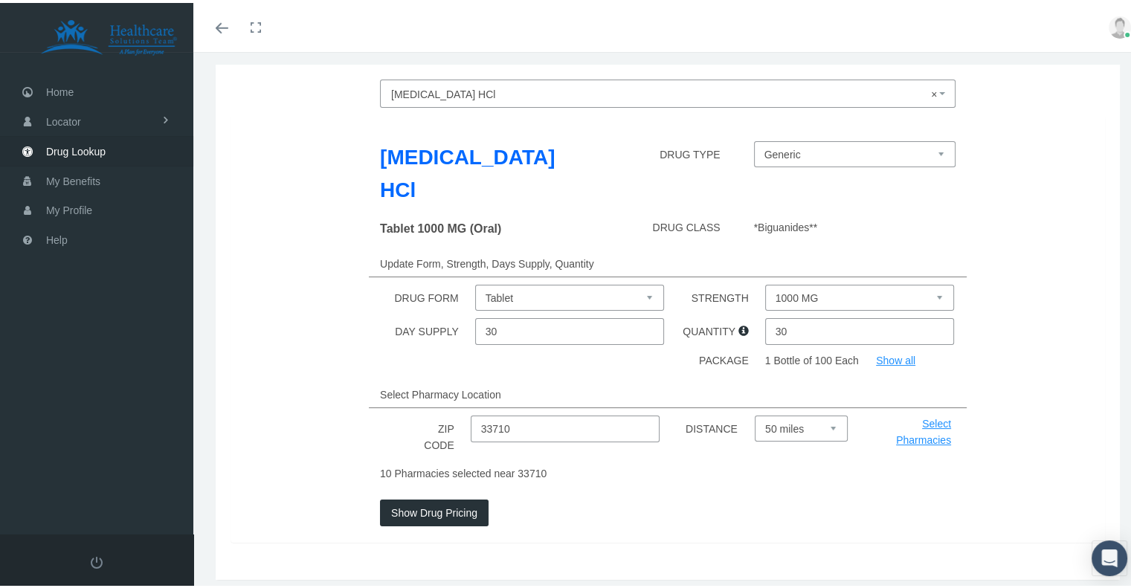
click at [908, 415] on link "Select Pharmacies" at bounding box center [923, 429] width 55 height 28
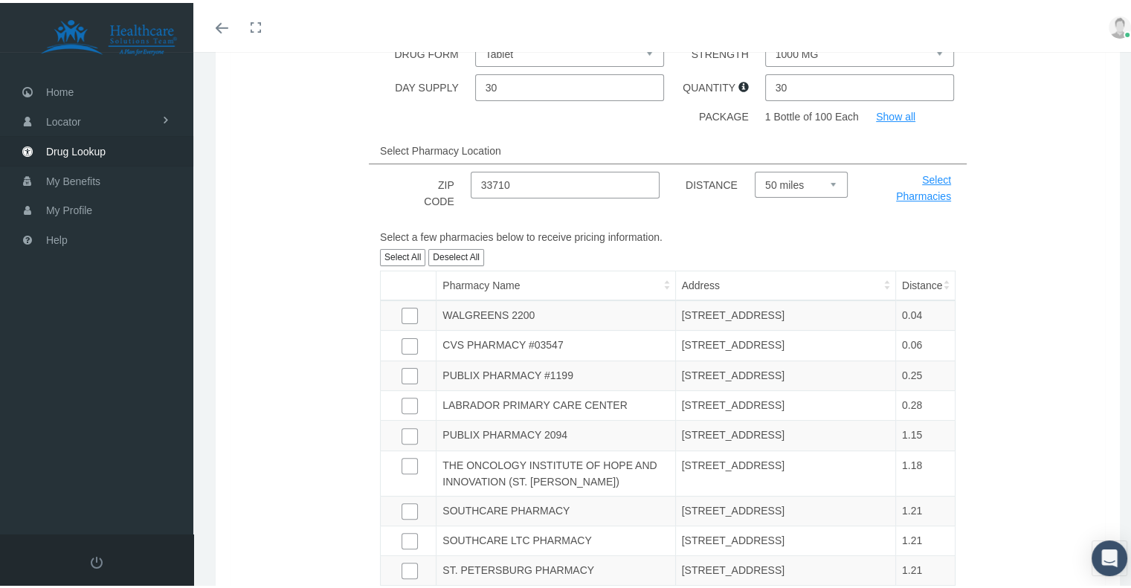
scroll to position [518, 0]
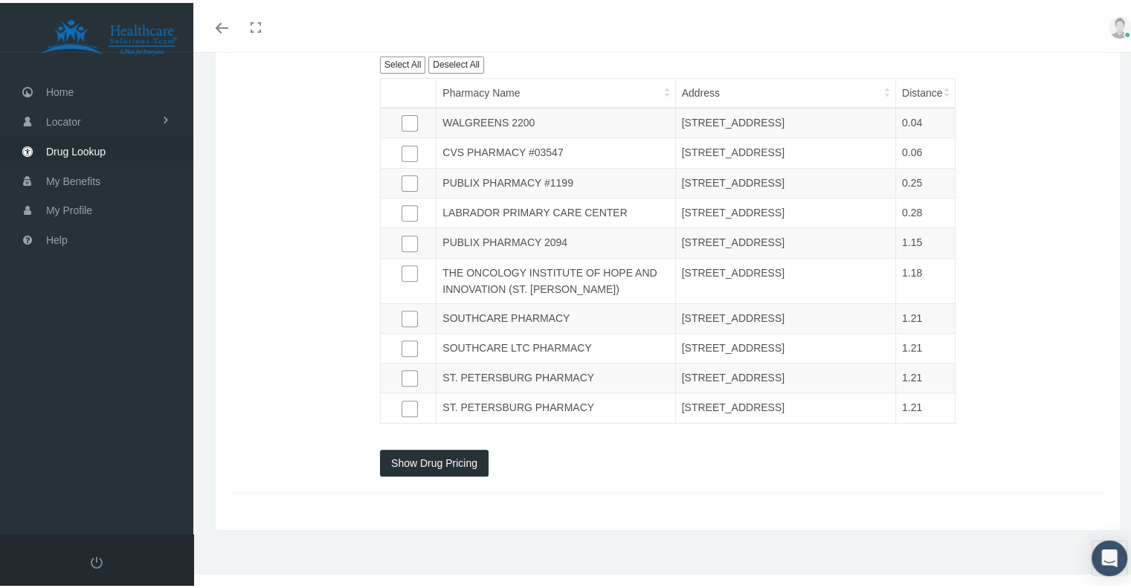
click at [446, 474] on button "Show Drug Pricing" at bounding box center [434, 460] width 109 height 27
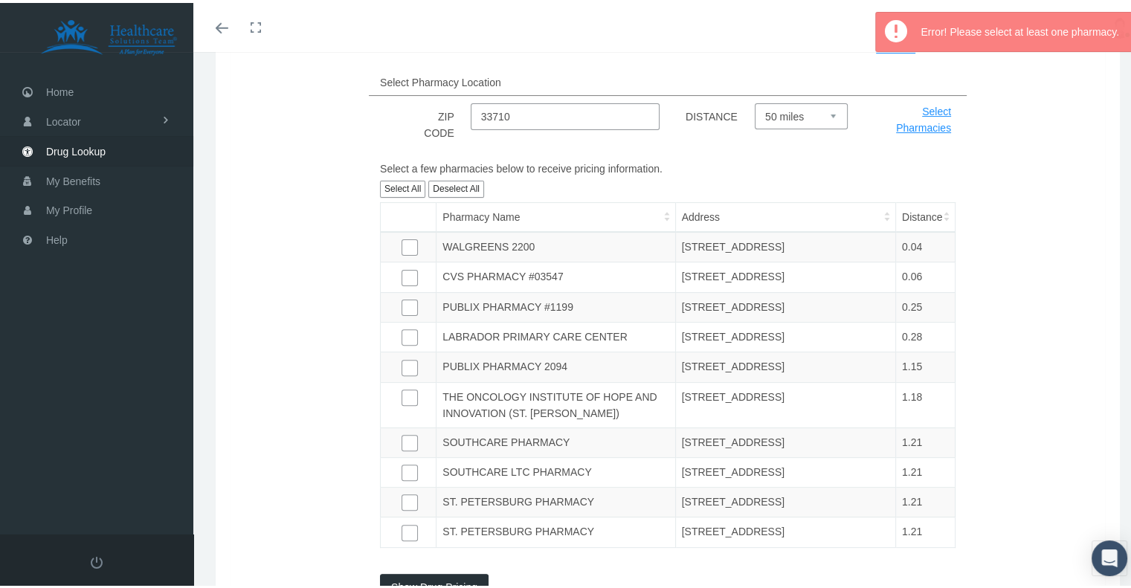
scroll to position [356, 0]
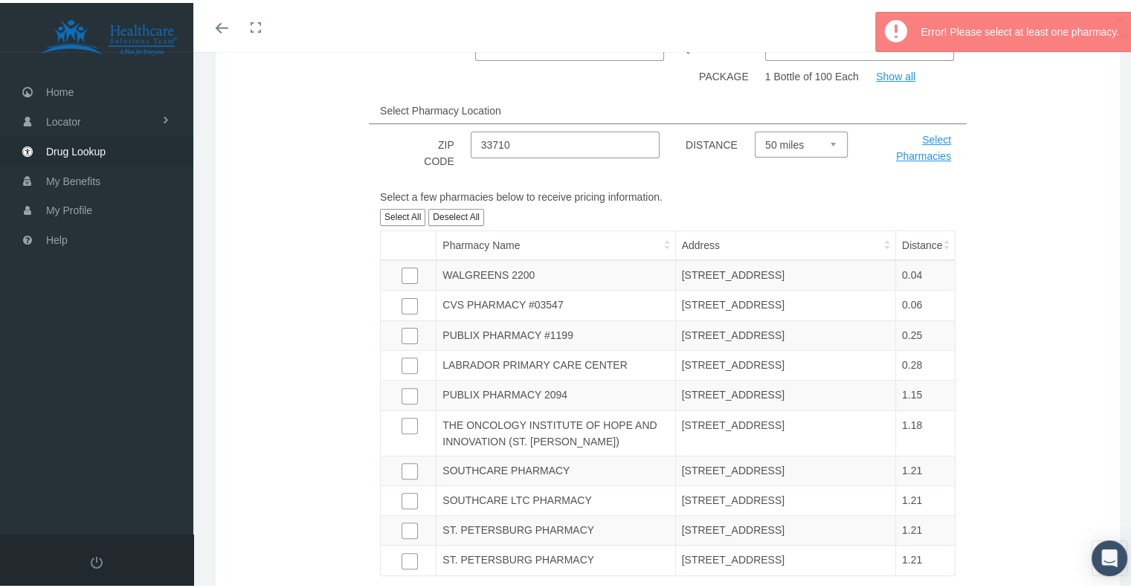
click at [397, 206] on button "Select All" at bounding box center [402, 214] width 45 height 17
checkbox input "true"
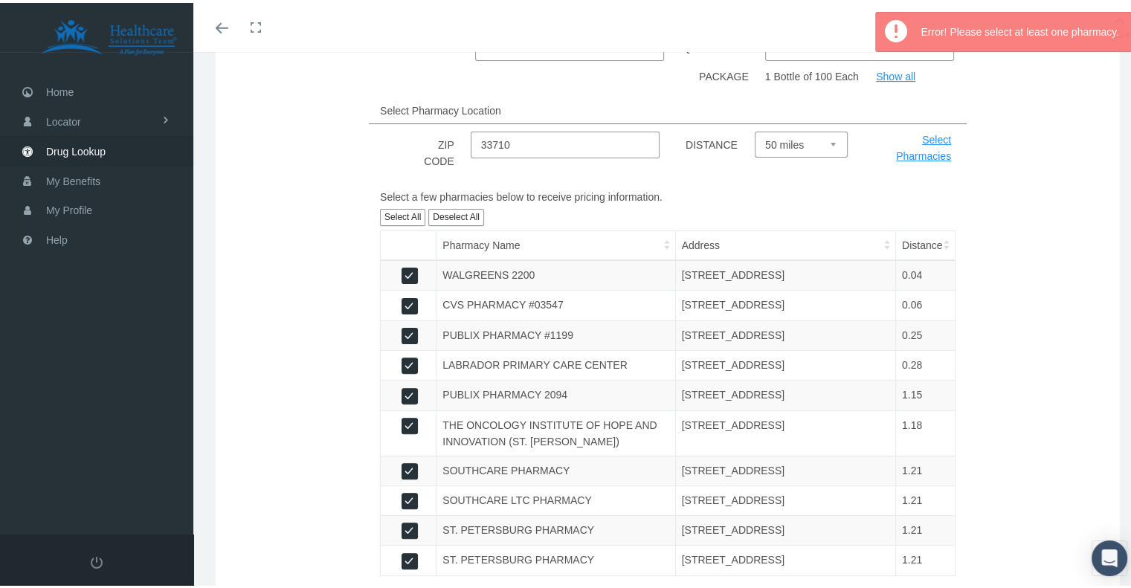
checkbox input "true"
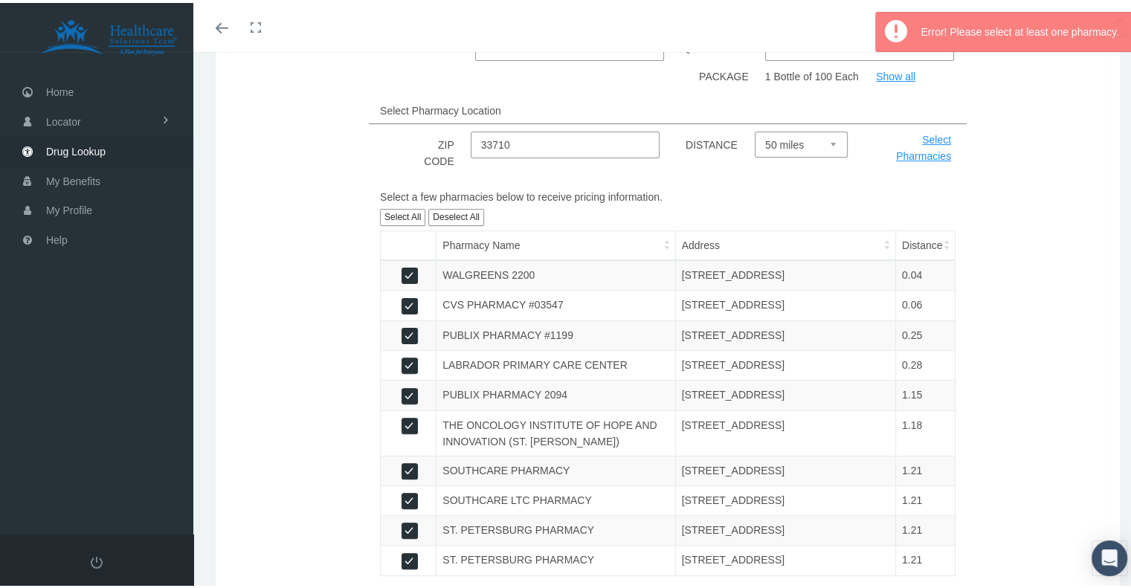
checkbox input "true"
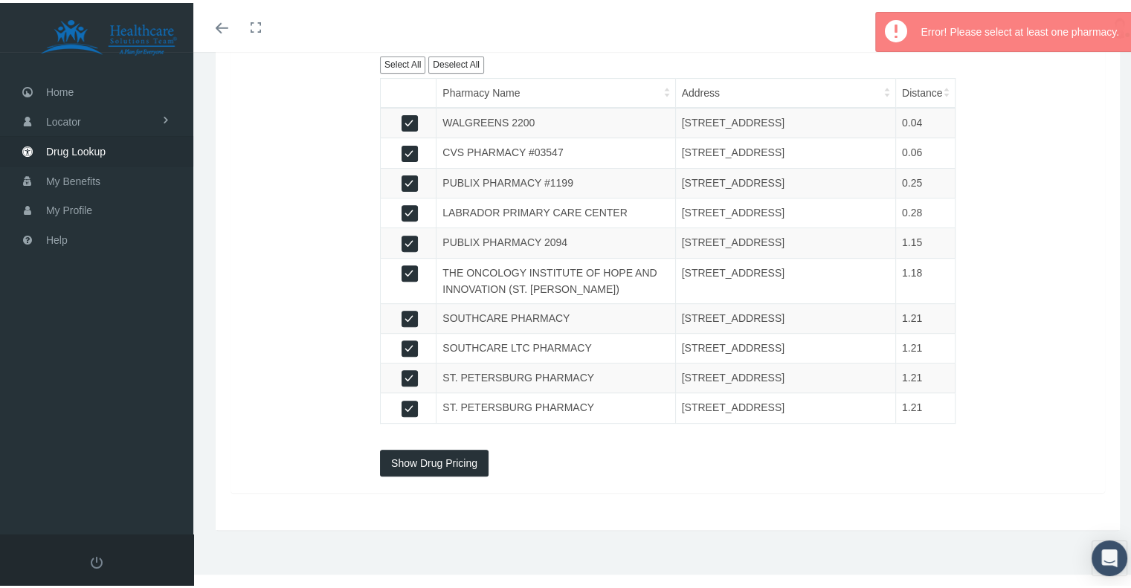
click at [440, 467] on button "Show Drug Pricing" at bounding box center [434, 460] width 109 height 27
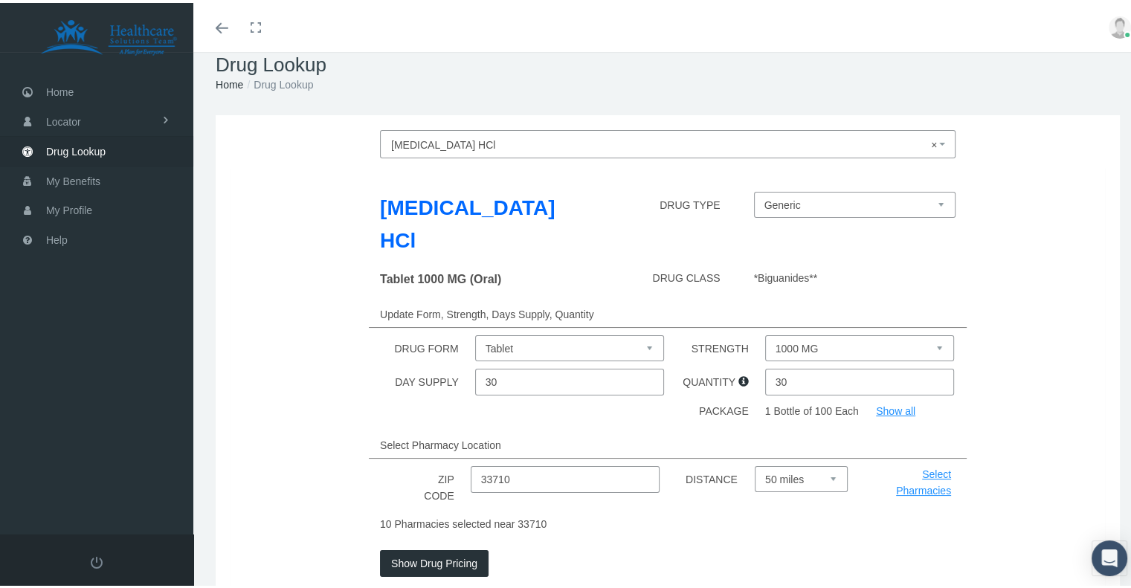
scroll to position [74, 0]
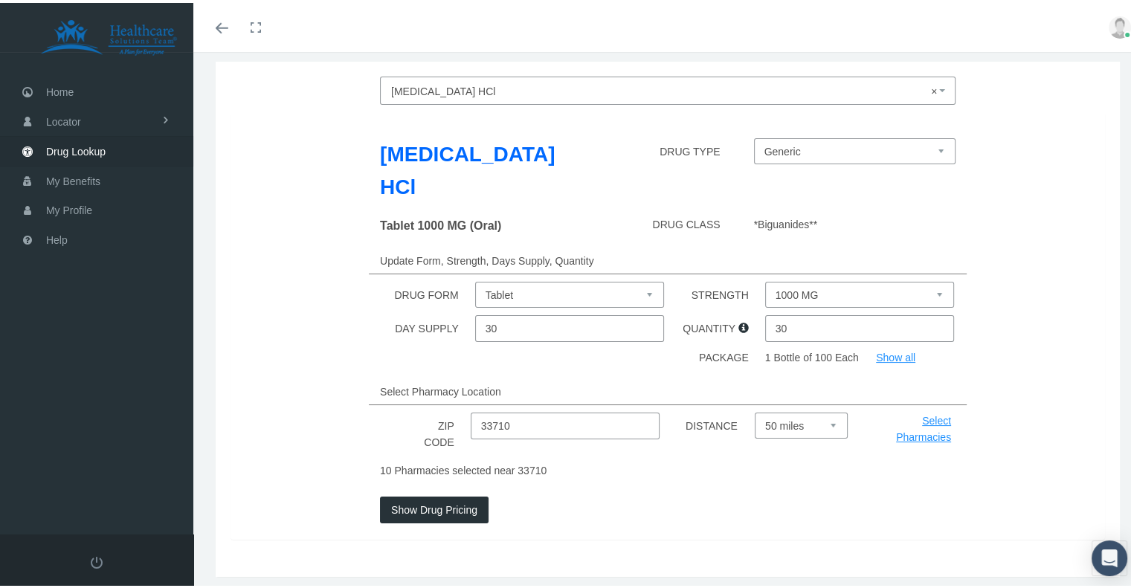
drag, startPoint x: 353, startPoint y: 327, endPoint x: 321, endPoint y: 527, distance: 203.3
drag, startPoint x: 321, startPoint y: 527, endPoint x: 277, endPoint y: 296, distance: 235.6
click at [277, 312] on div "DAY SUPPLY 30 QUANTITY 30" at bounding box center [667, 325] width 897 height 27
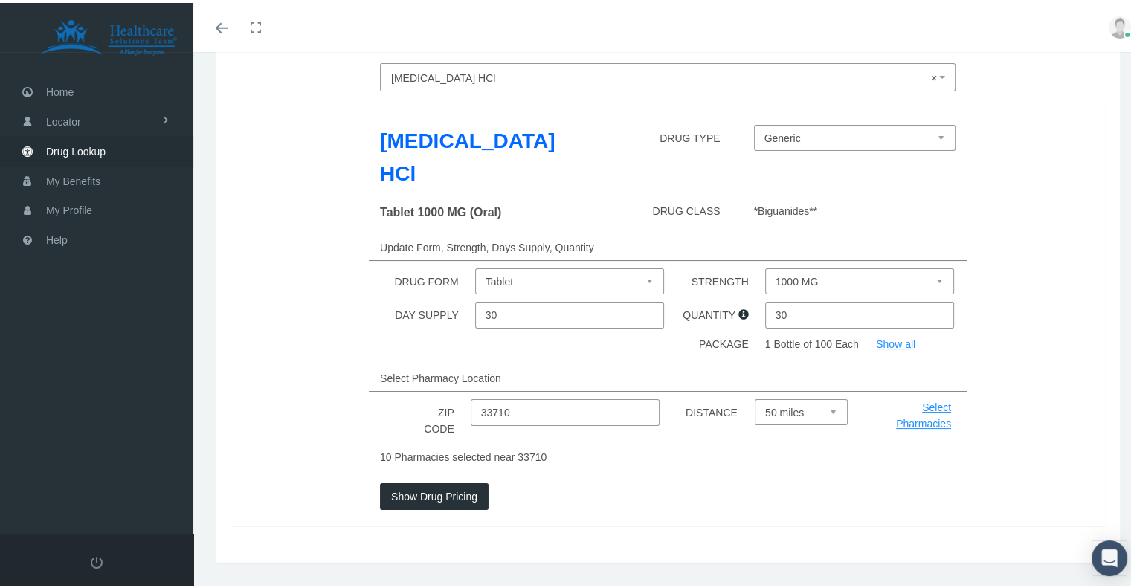
drag, startPoint x: 283, startPoint y: 295, endPoint x: 356, endPoint y: 511, distance: 228.6
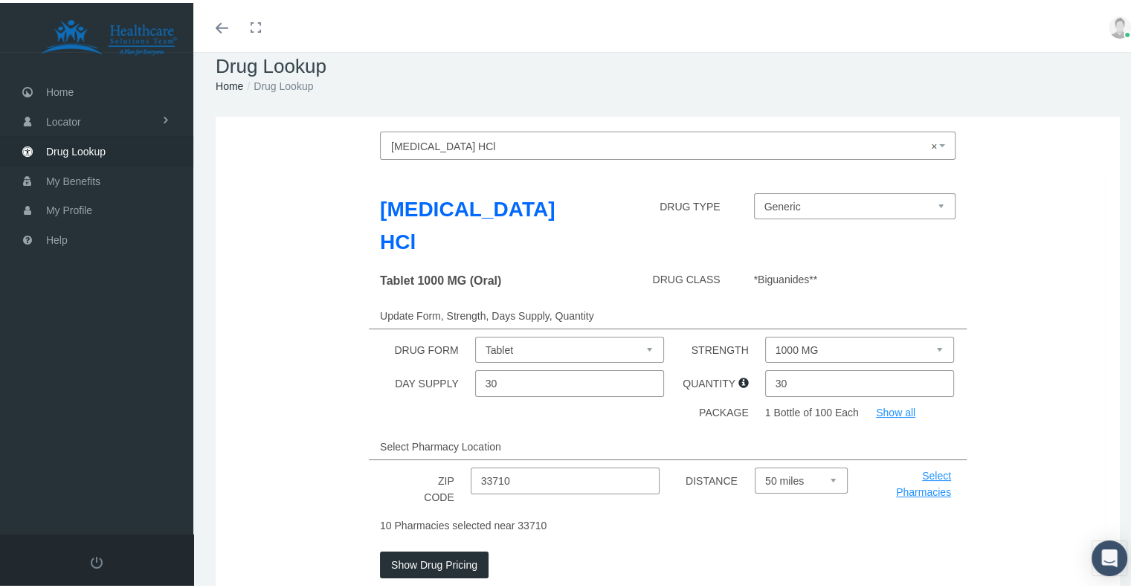
scroll to position [0, 0]
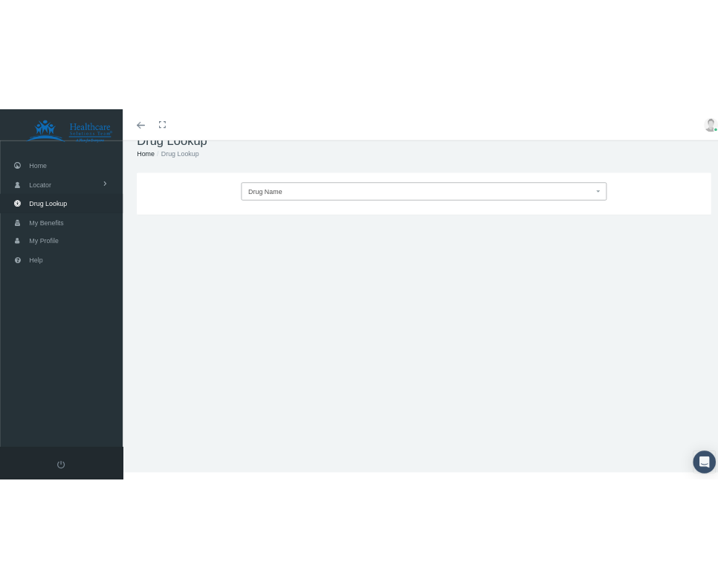
scroll to position [16, 0]
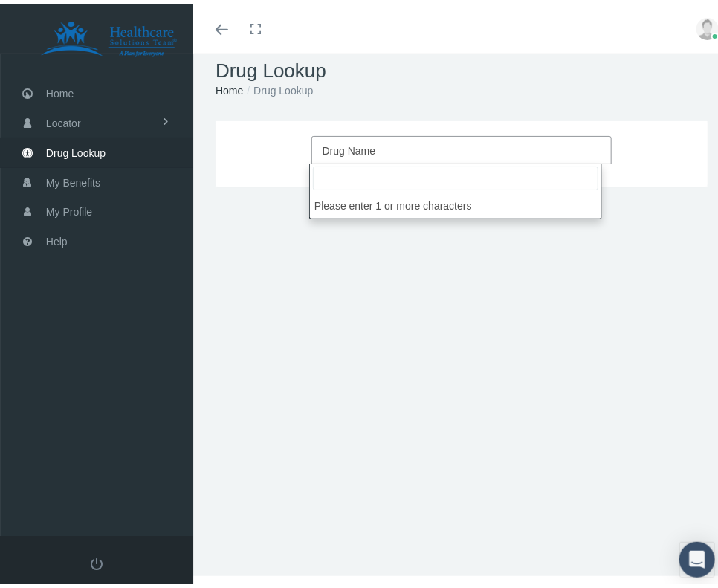
click at [408, 148] on span "Drug Name" at bounding box center [458, 146] width 270 height 19
click at [419, 177] on input "search" at bounding box center [456, 174] width 286 height 24
type input "wego"
select select "[MEDICAL_DATA]"
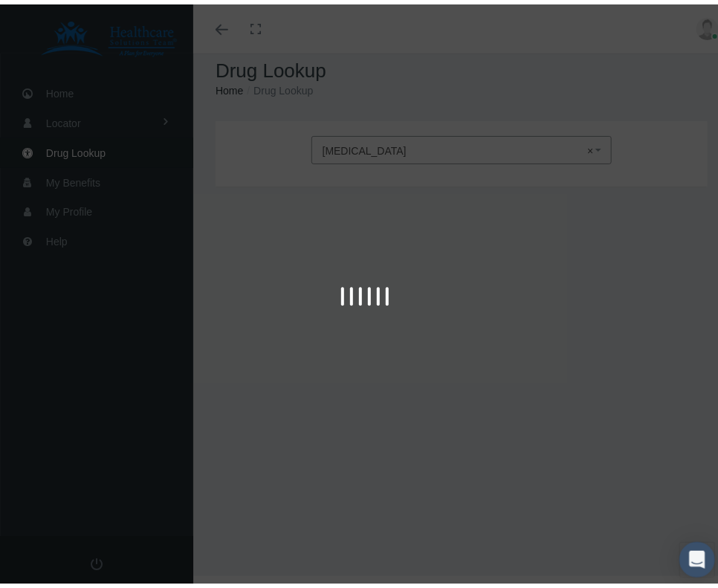
type input "30"
select select "Solution Auto-injector"
select select "0.25 MG/0.5ML"
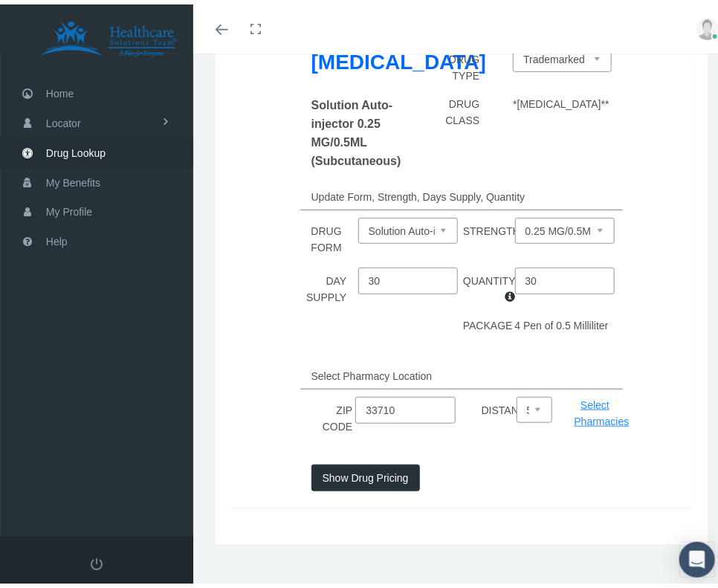
scroll to position [106, 0]
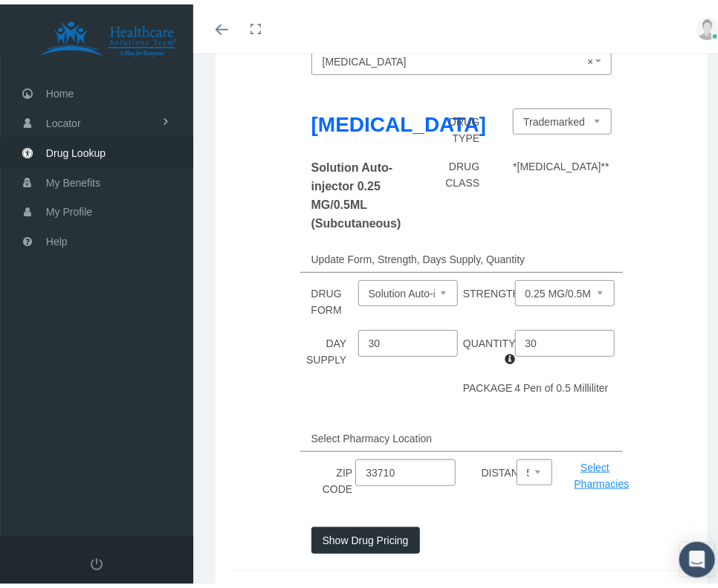
click at [588, 118] on select "Trademarked Name" at bounding box center [562, 117] width 99 height 26
click at [585, 472] on link "Select Pharmacies" at bounding box center [602, 471] width 55 height 28
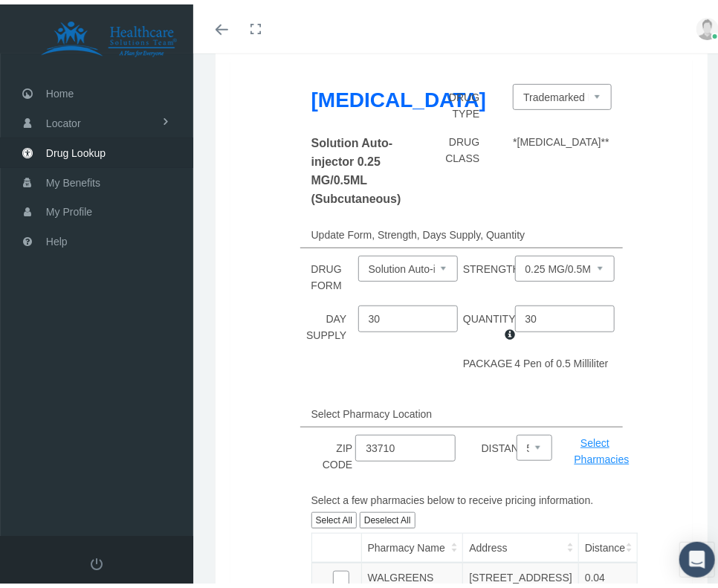
scroll to position [180, 0]
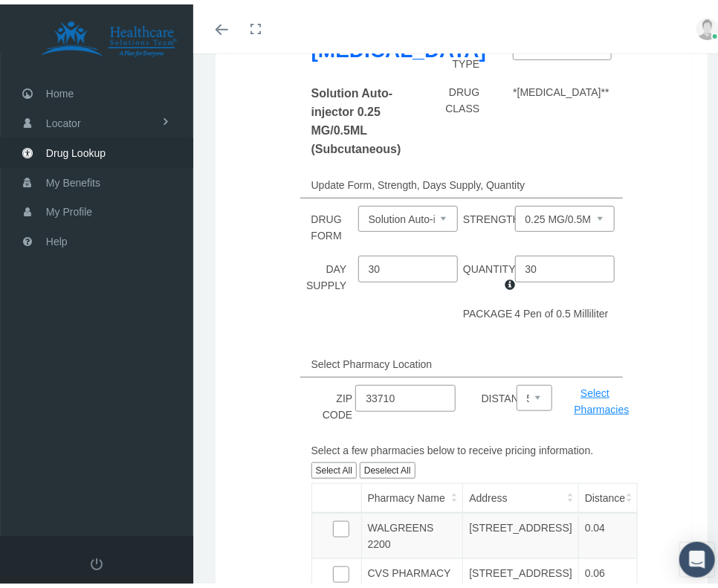
click at [341, 466] on button "Select All" at bounding box center [334, 466] width 45 height 17
checkbox input "true"
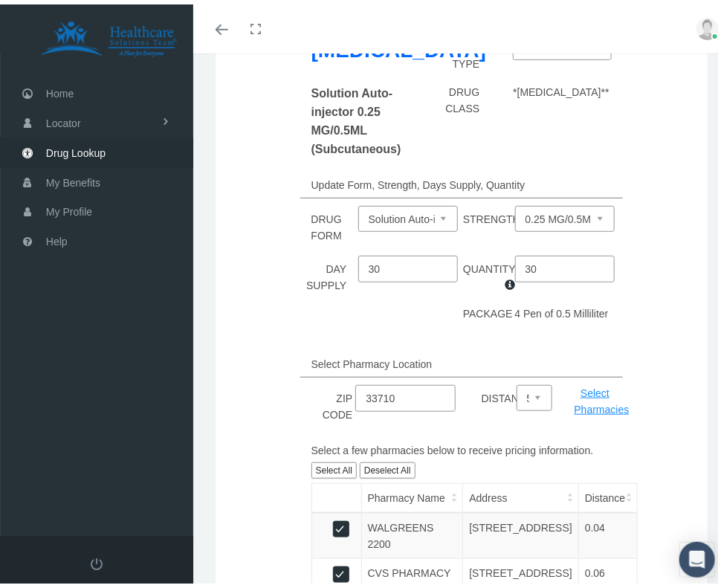
checkbox input "true"
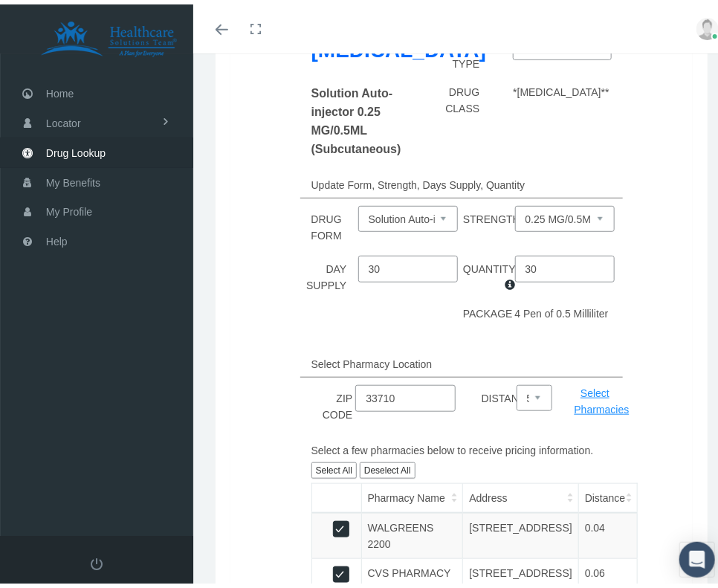
checkbox input "true"
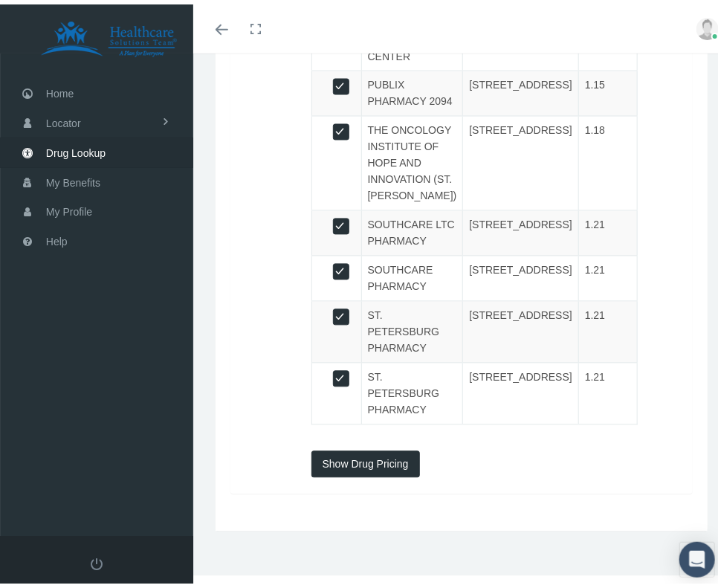
scroll to position [1177, 0]
click at [378, 460] on button "Show Drug Pricing" at bounding box center [366, 460] width 109 height 27
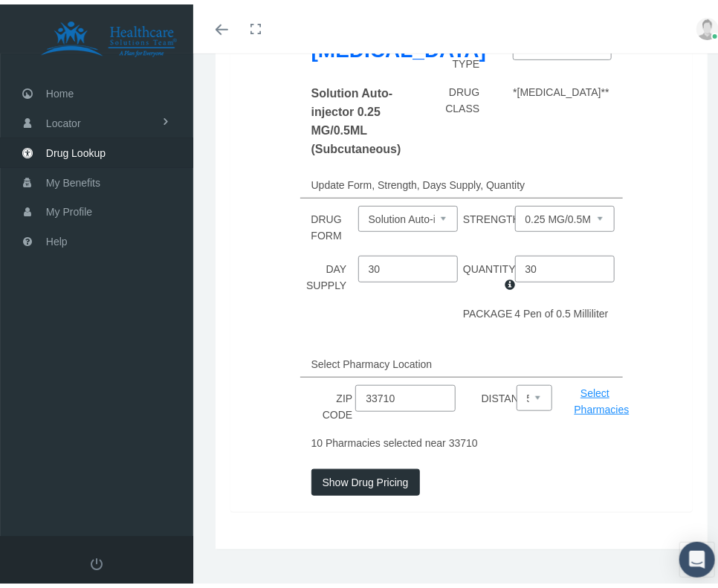
click at [393, 268] on input "30" at bounding box center [408, 264] width 100 height 27
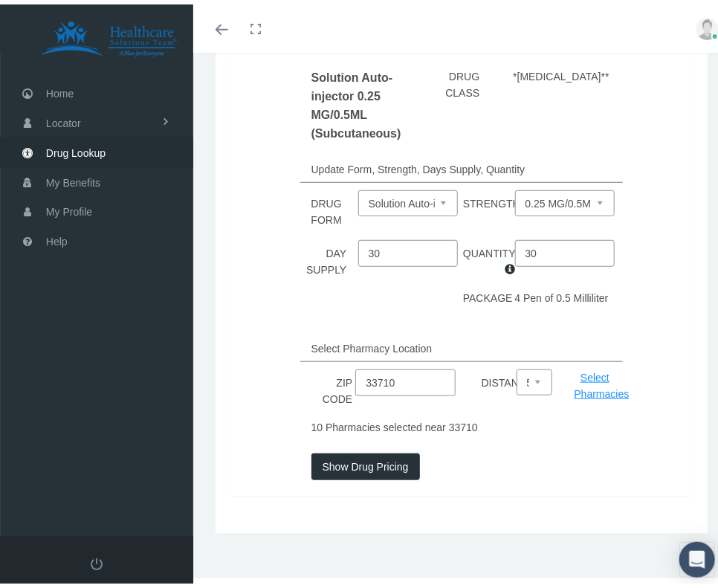
scroll to position [196, 0]
click at [355, 454] on button "Show Drug Pricing" at bounding box center [366, 461] width 109 height 27
click at [356, 454] on button "Show Drug Pricing" at bounding box center [366, 461] width 109 height 27
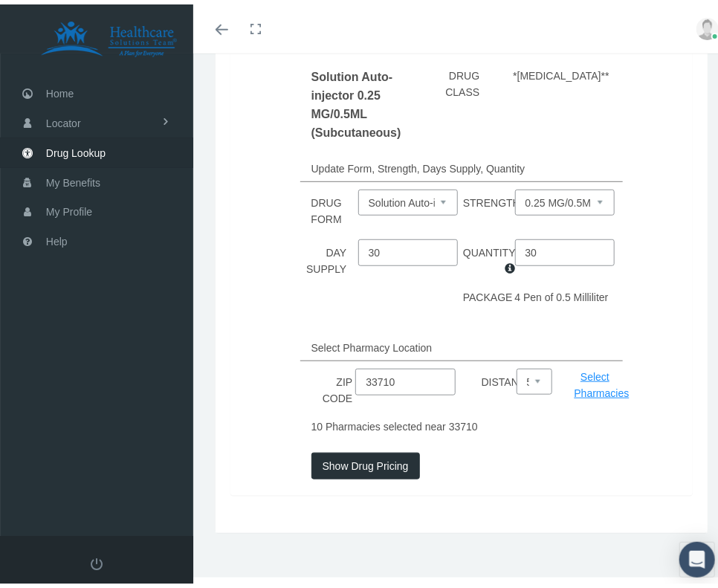
click at [356, 454] on button "Show Drug Pricing" at bounding box center [366, 461] width 109 height 27
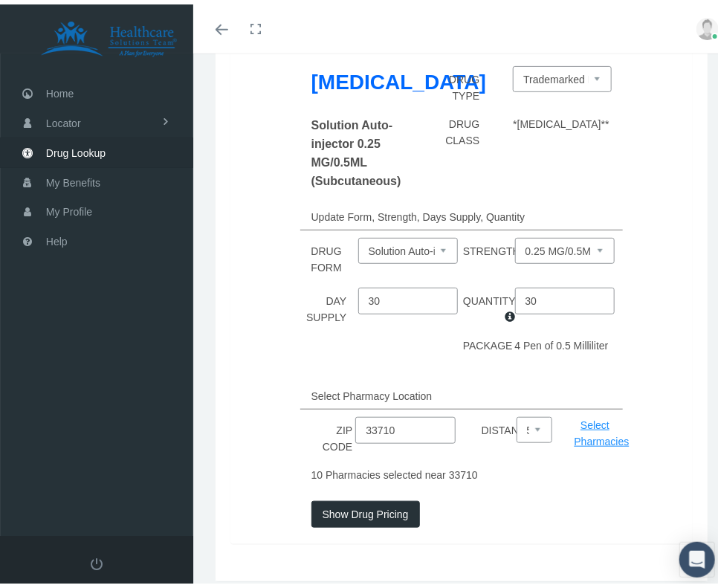
scroll to position [149, 0]
click at [371, 498] on button "Show Drug Pricing" at bounding box center [366, 509] width 109 height 27
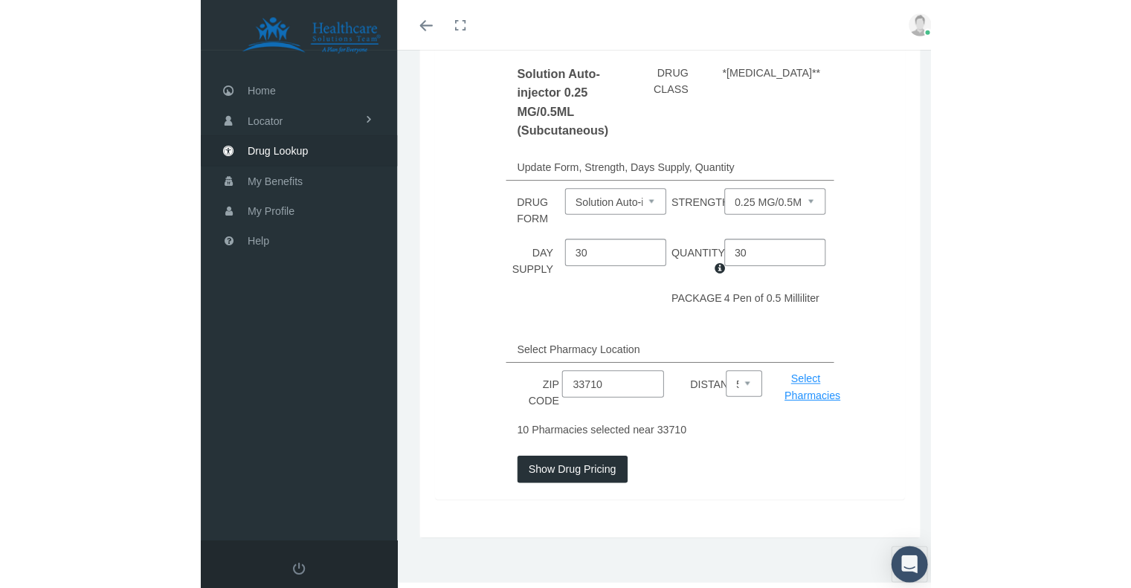
scroll to position [106, 0]
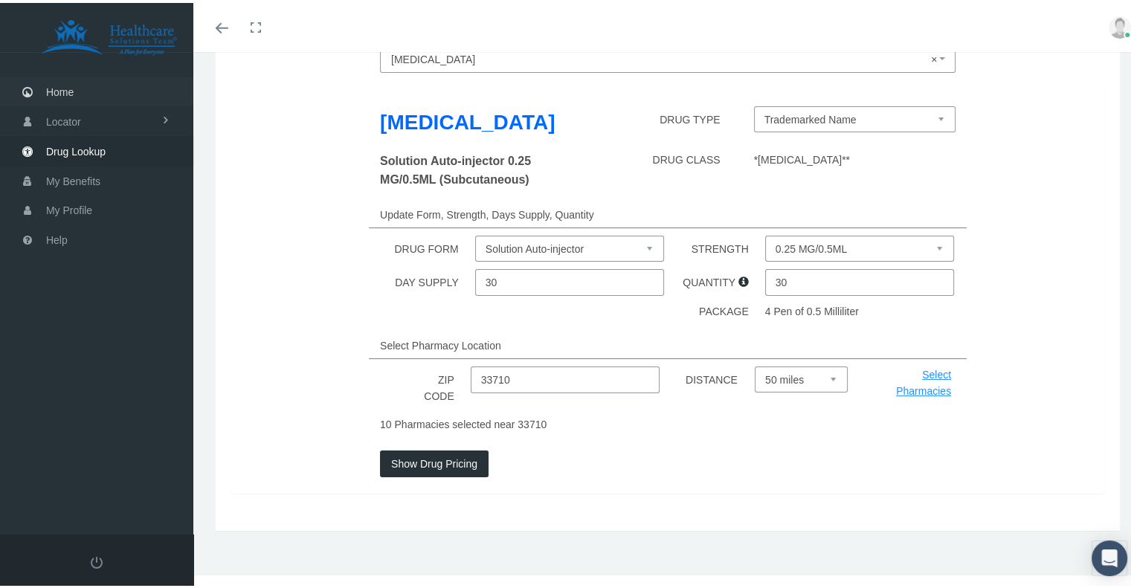
click at [105, 89] on link "Home" at bounding box center [96, 88] width 193 height 29
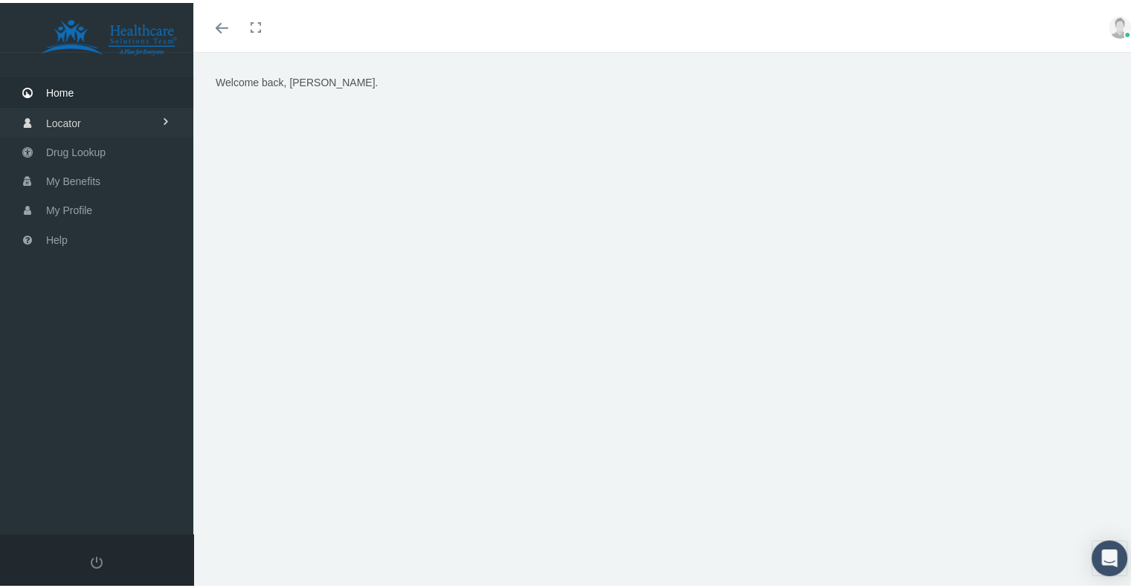
click at [94, 115] on link "Locator" at bounding box center [96, 119] width 193 height 29
click at [63, 255] on span "My Profile" at bounding box center [69, 268] width 46 height 28
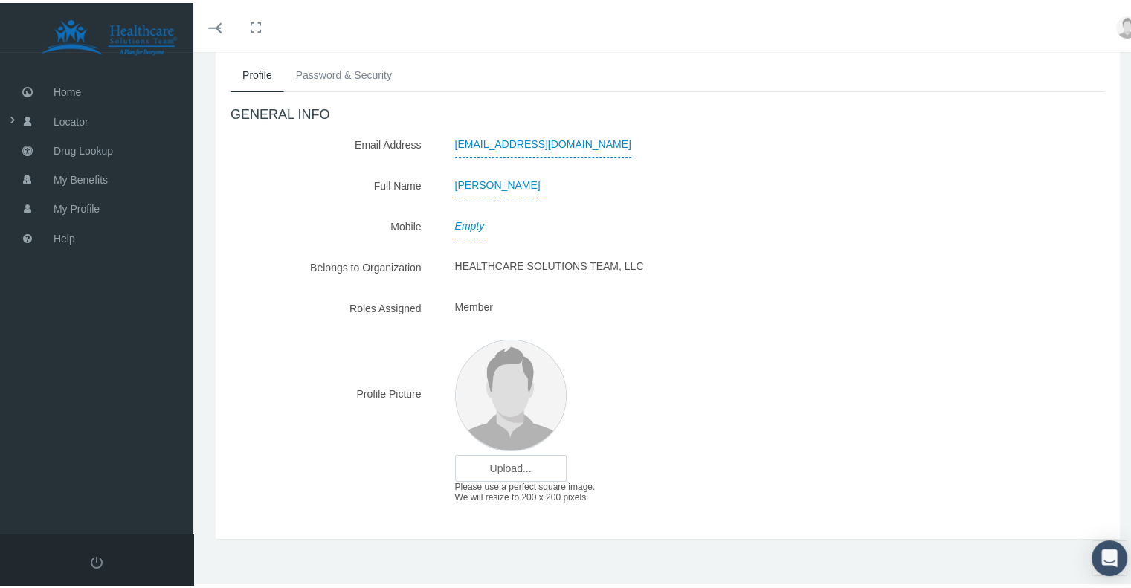
scroll to position [100, 0]
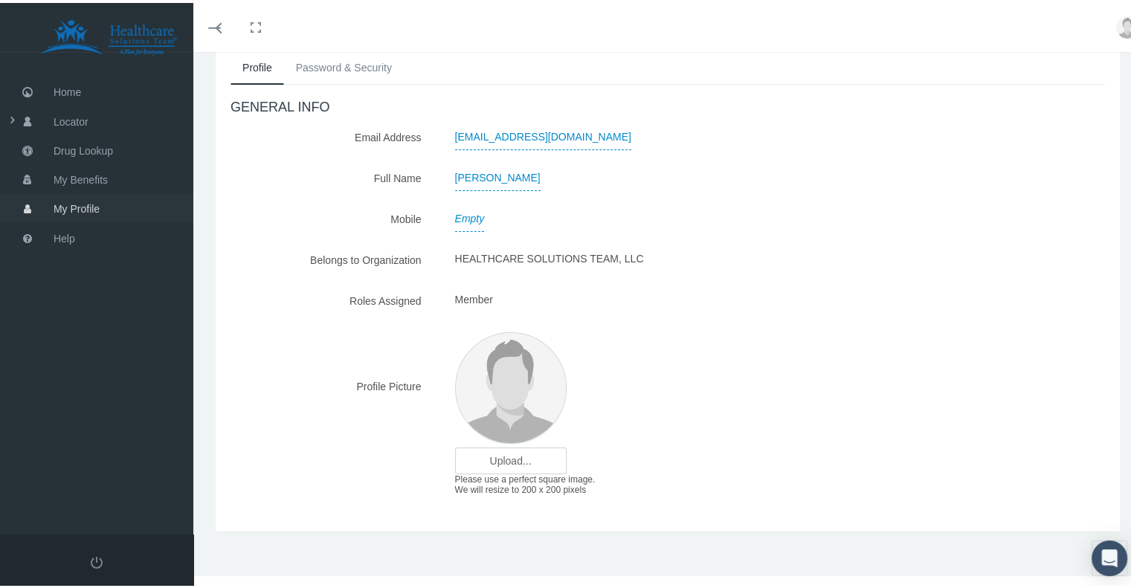
click at [95, 205] on span "My Profile" at bounding box center [77, 206] width 46 height 28
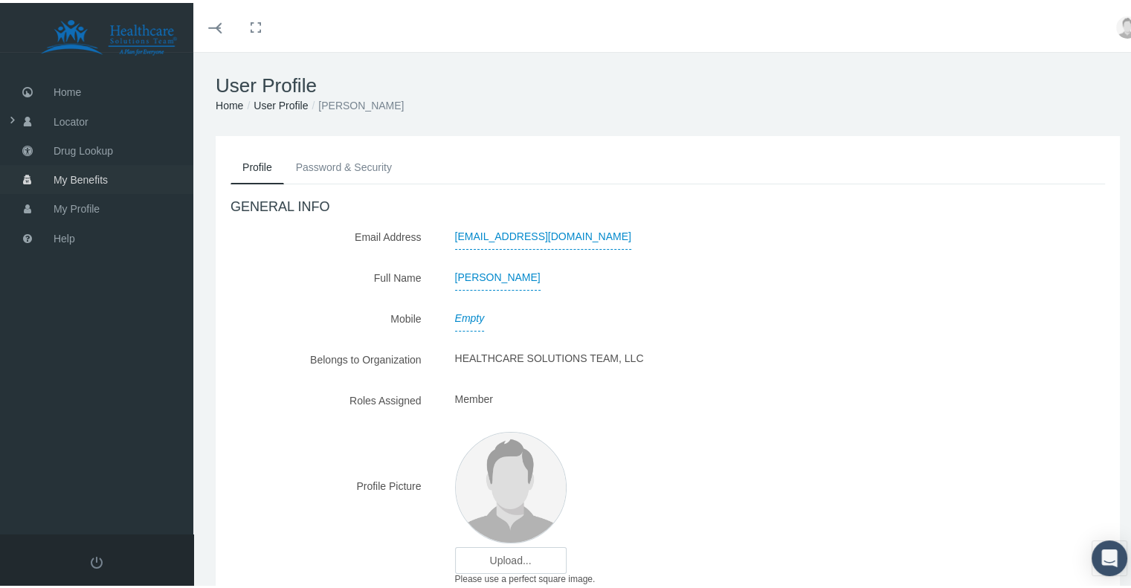
click at [97, 178] on span "My Benefits" at bounding box center [81, 177] width 54 height 28
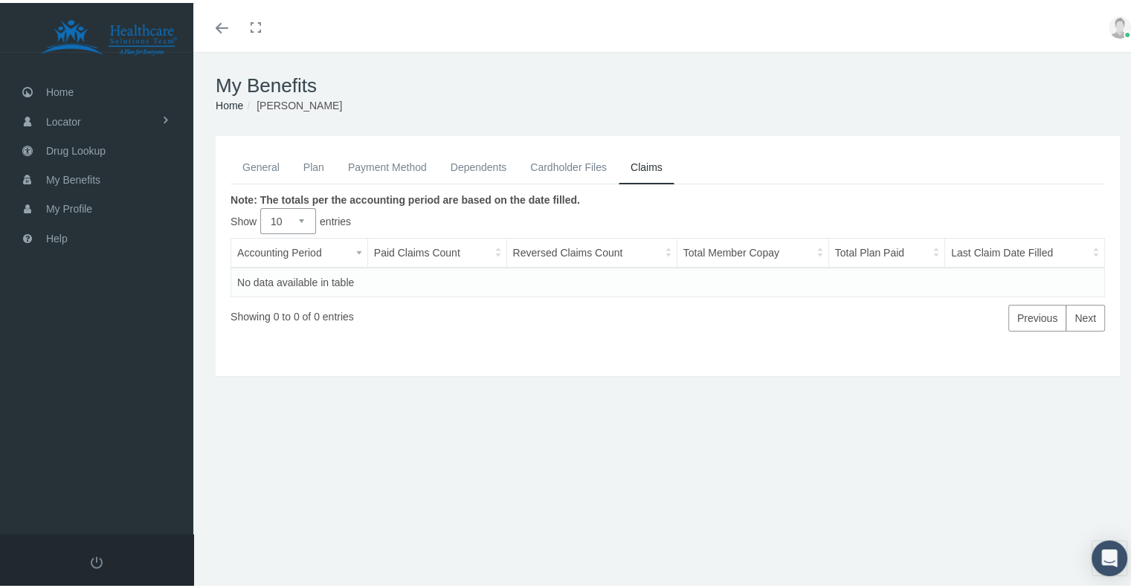
click at [314, 166] on link "Plan" at bounding box center [314, 164] width 45 height 33
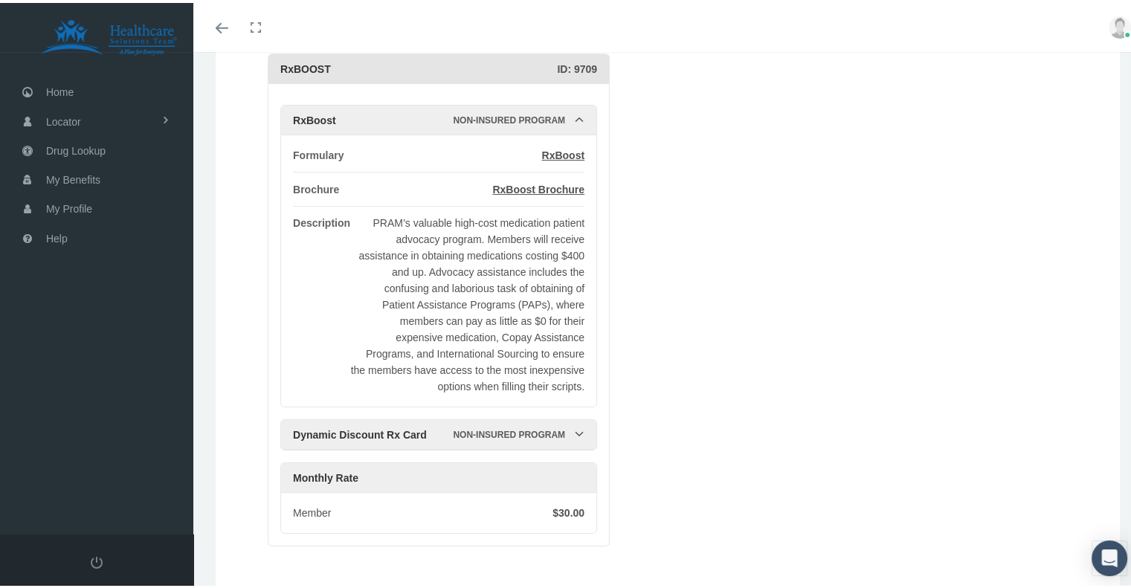
scroll to position [210, 0]
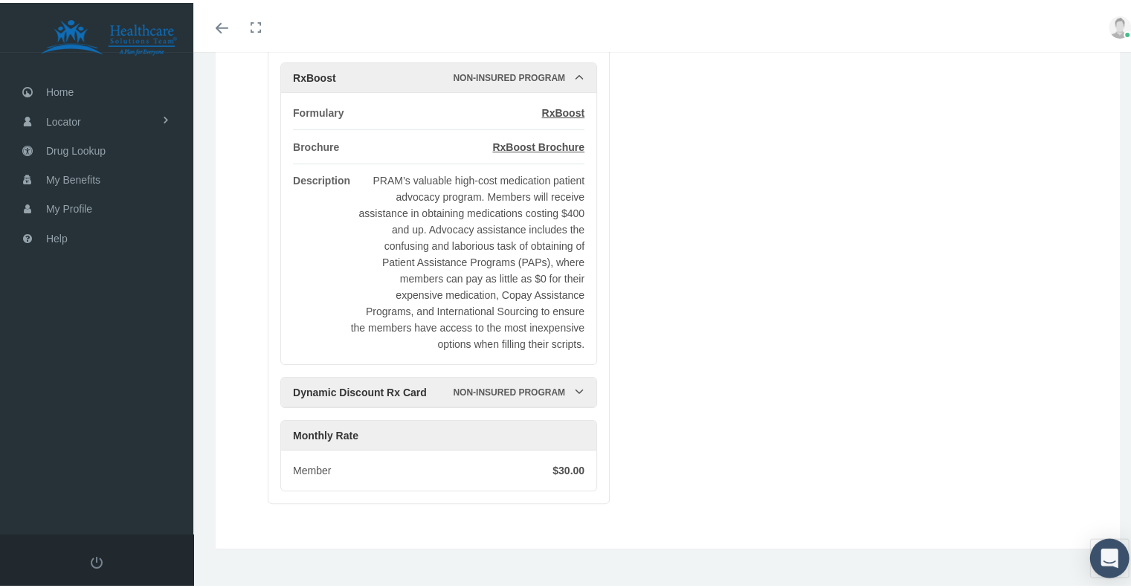
click at [1106, 551] on icon "Open Intercom Messenger" at bounding box center [1109, 555] width 19 height 19
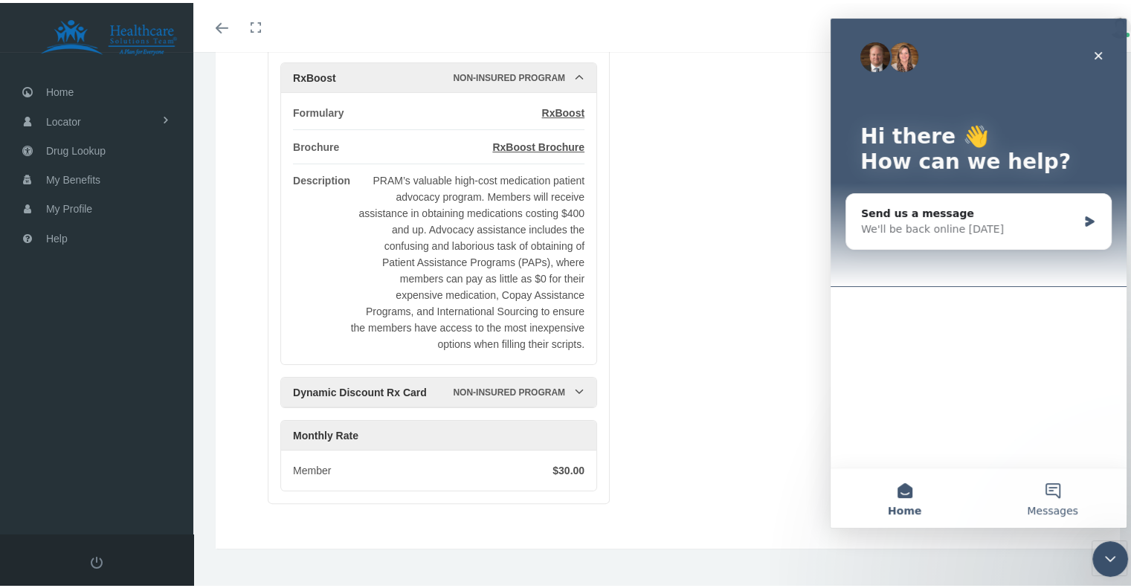
scroll to position [0, 0]
click at [1093, 66] on div "Close" at bounding box center [1098, 55] width 27 height 27
